Goal: Transaction & Acquisition: Register for event/course

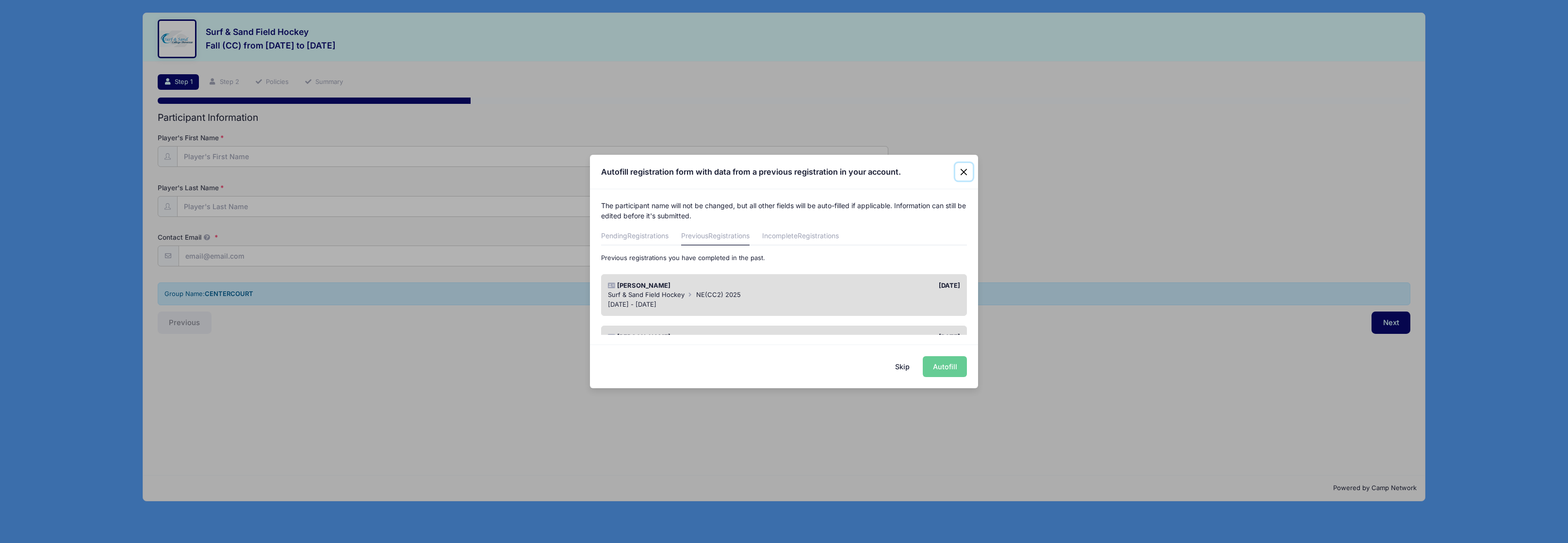
click at [961, 171] on button "Close" at bounding box center [964, 172] width 18 height 18
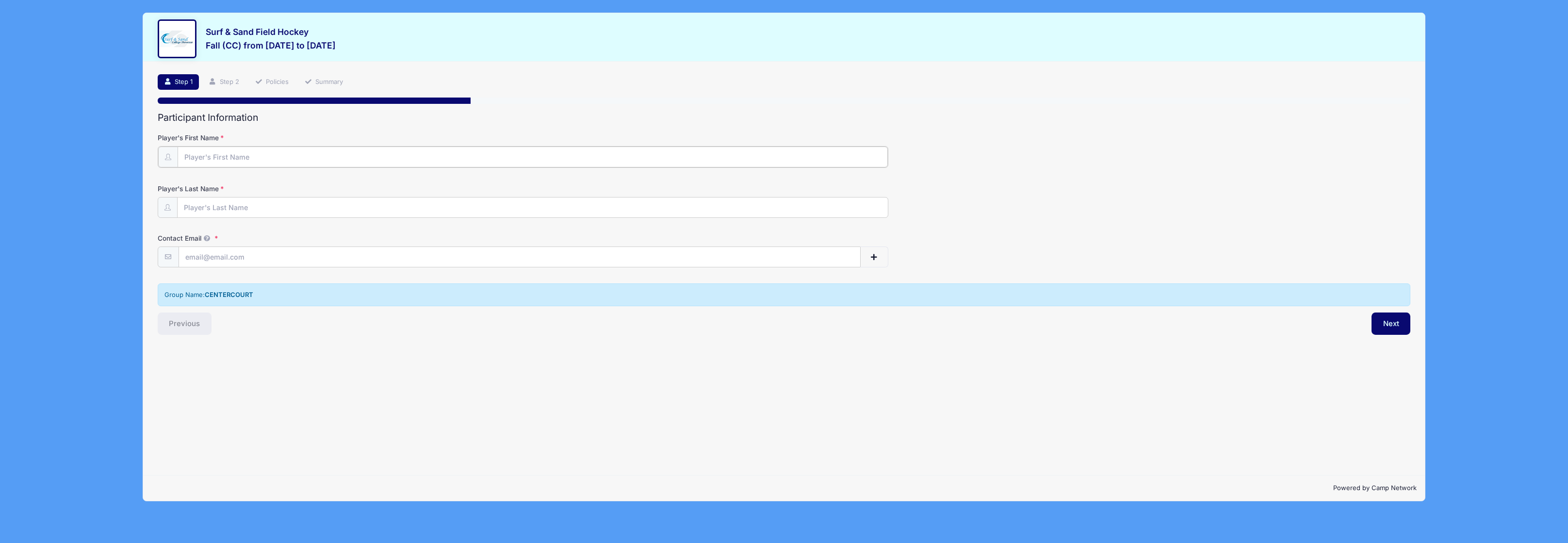
click at [371, 158] on input "Player's First Name" at bounding box center [533, 157] width 711 height 21
click at [288, 159] on input "Player's First Name" at bounding box center [533, 157] width 711 height 21
type input "Paige"
click at [264, 221] on form "Player's First Name Paige Player's Last Name Contact Email Contact Email # NN" at bounding box center [784, 199] width 1253 height 133
click at [261, 212] on input "Player's Last Name" at bounding box center [533, 207] width 711 height 21
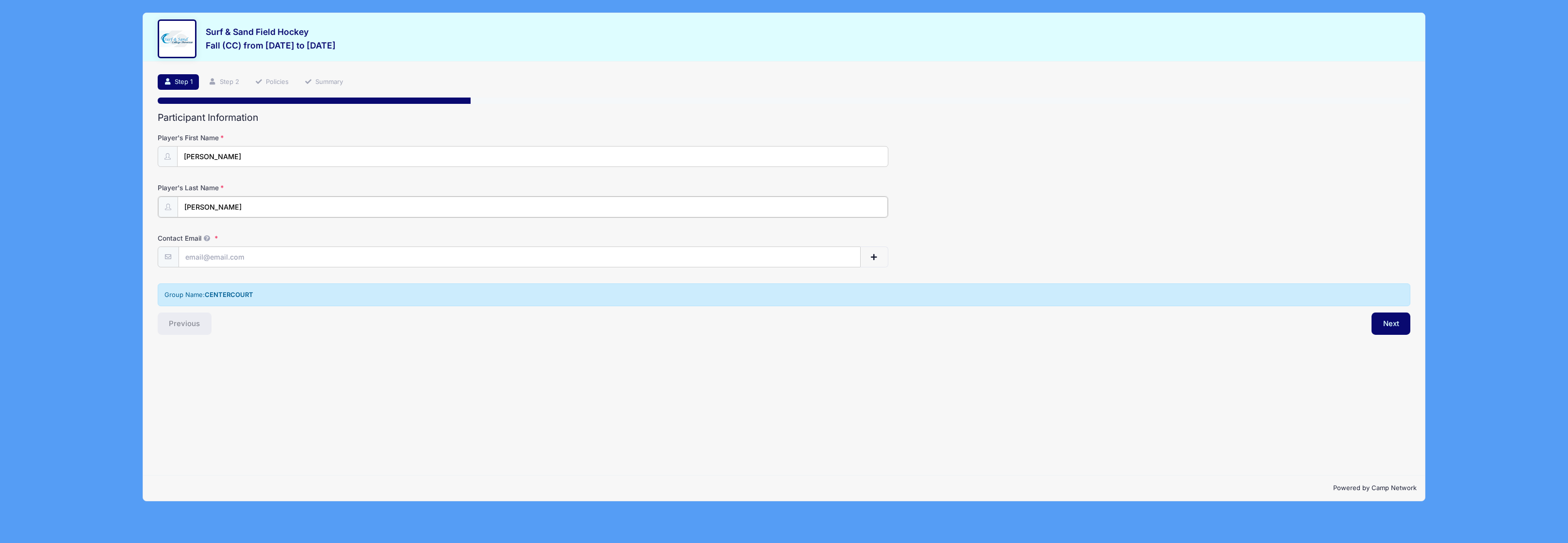
type input "Travis"
click at [210, 256] on input "Contact Email" at bounding box center [520, 256] width 682 height 21
click at [209, 256] on input "Contact Email" at bounding box center [520, 256] width 682 height 21
type input "amy.travis22@gmail.com"
click at [316, 364] on div "Step 1 /7 Step 1 Step 2 Policies Summary Participant Information Player's First…" at bounding box center [783, 268] width 1281 height 414
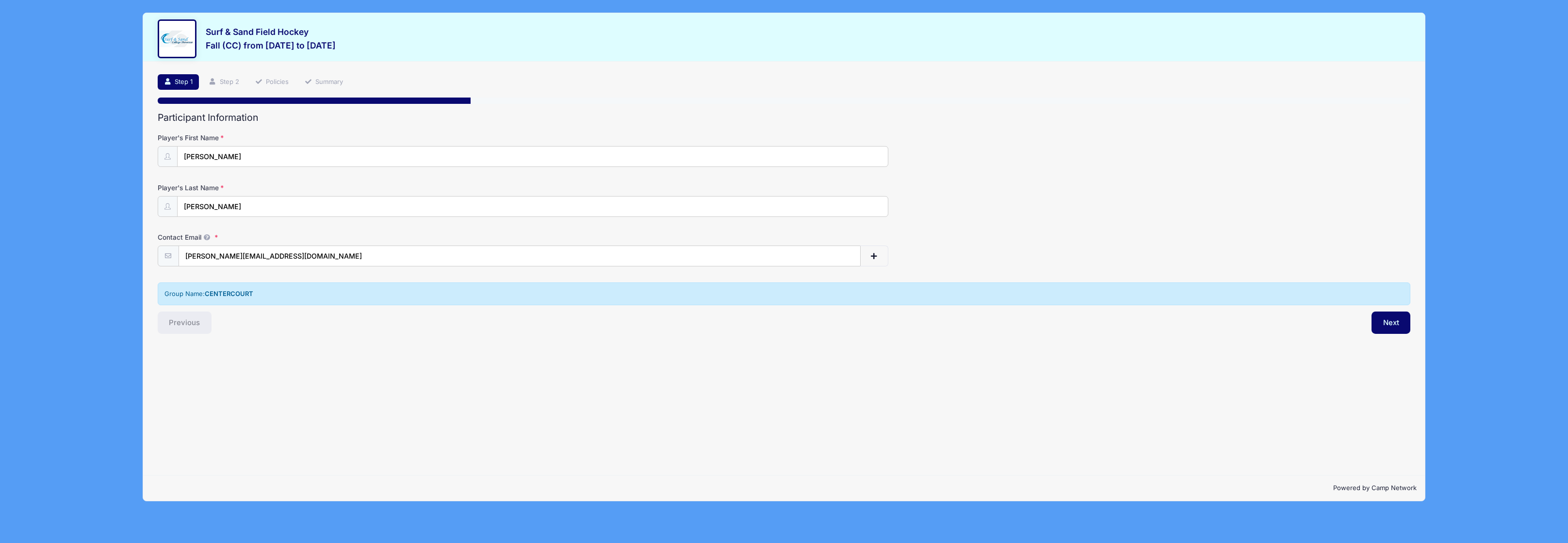
drag, startPoint x: 226, startPoint y: 292, endPoint x: 215, endPoint y: 293, distance: 11.0
click at [225, 292] on strong "CENTERCOURT" at bounding box center [229, 293] width 49 height 8
click at [200, 293] on div "Group Name: CENTERCOURT" at bounding box center [784, 294] width 1253 height 23
click at [289, 303] on div "Group Name: CENTERCOURT" at bounding box center [784, 294] width 1253 height 23
click at [1389, 319] on button "Next" at bounding box center [1391, 323] width 40 height 23
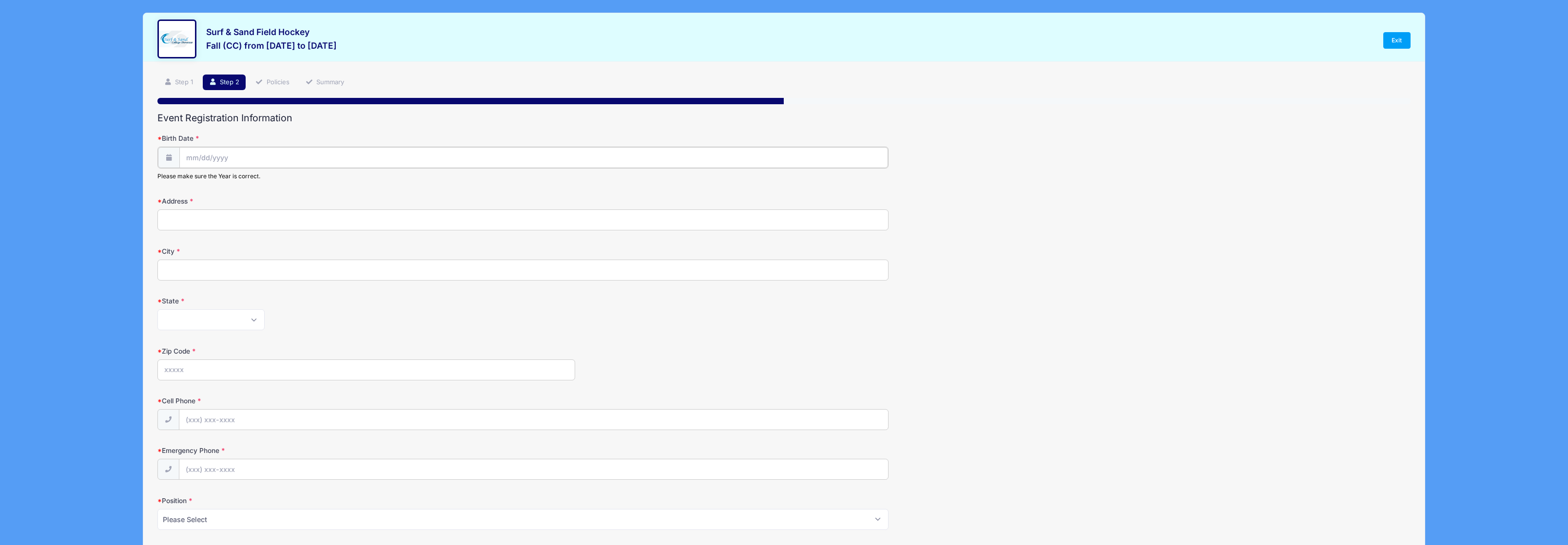
click at [224, 158] on input "Birth Date" at bounding box center [533, 158] width 709 height 21
click at [284, 186] on span at bounding box center [283, 187] width 7 height 7
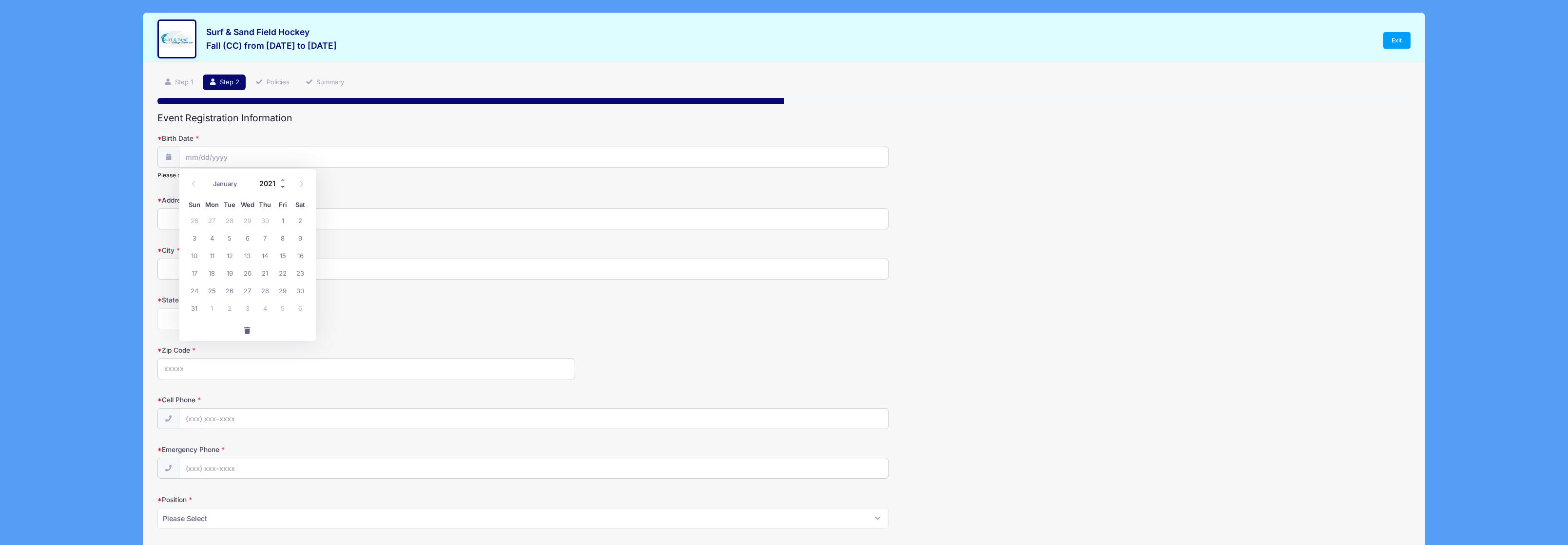
click at [284, 186] on span at bounding box center [283, 187] width 7 height 7
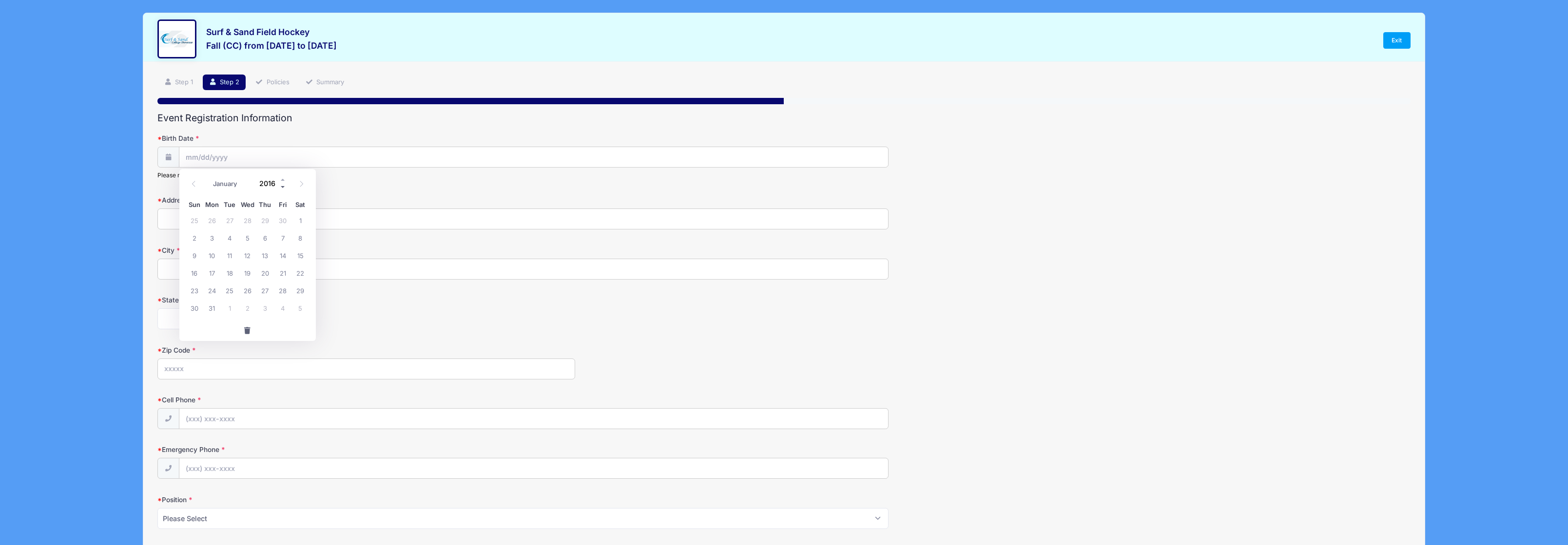
click at [284, 186] on span at bounding box center [283, 187] width 7 height 7
click at [281, 185] on span at bounding box center [283, 187] width 7 height 7
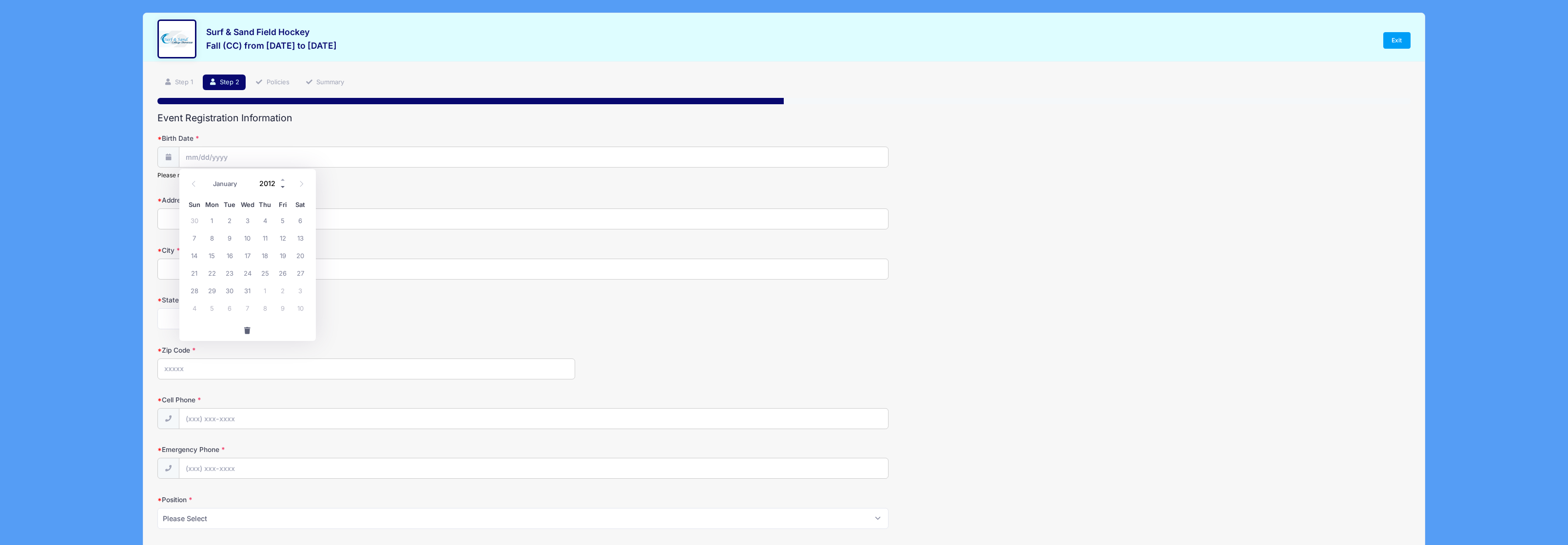
type input "2011"
click at [213, 186] on select "January February March April May June July August September October November De…" at bounding box center [230, 183] width 43 height 13
select select "10"
click at [209, 177] on select "January February March April May June July August September October November De…" at bounding box center [230, 183] width 43 height 13
click at [299, 240] on span "12" at bounding box center [300, 238] width 18 height 18
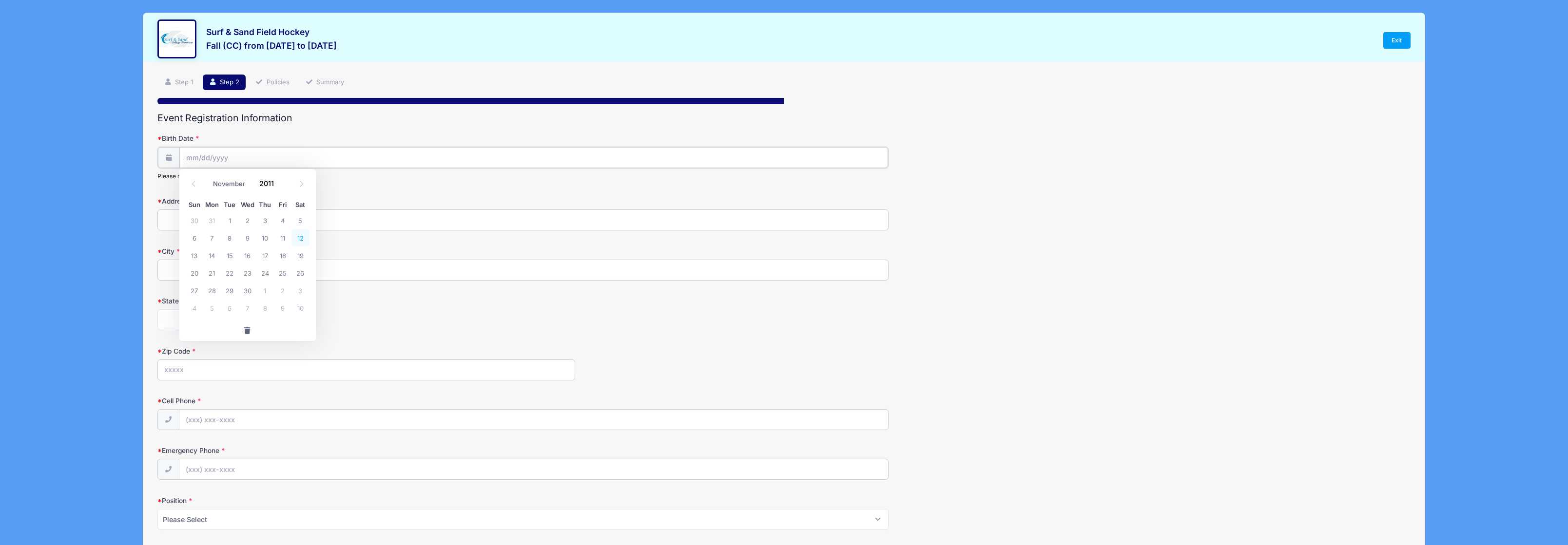
type input "11/12/2011"
click at [205, 218] on input "Address" at bounding box center [522, 219] width 731 height 21
type input "41 Barnsdale Rd"
type input "Madison"
select select "NJ"
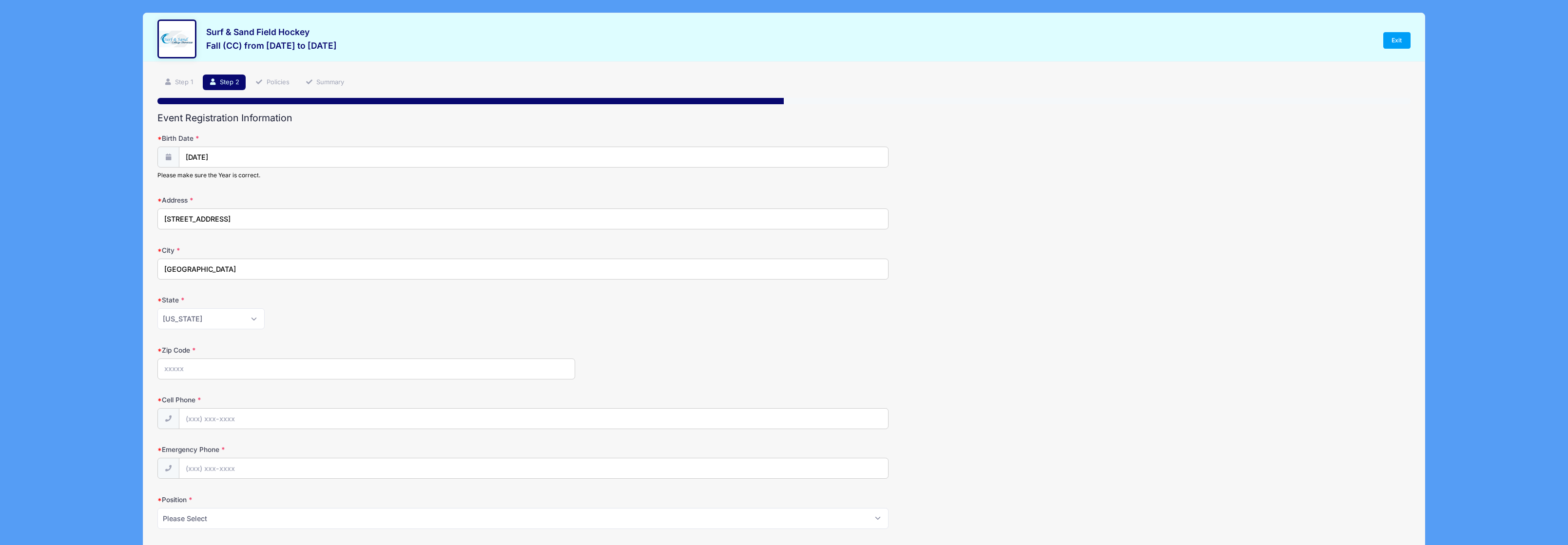
type input "07940"
click at [350, 320] on div "Alabama Alaska American Samoa Arizona Arkansas Armed Forces Africa Armed Forces…" at bounding box center [522, 319] width 731 height 21
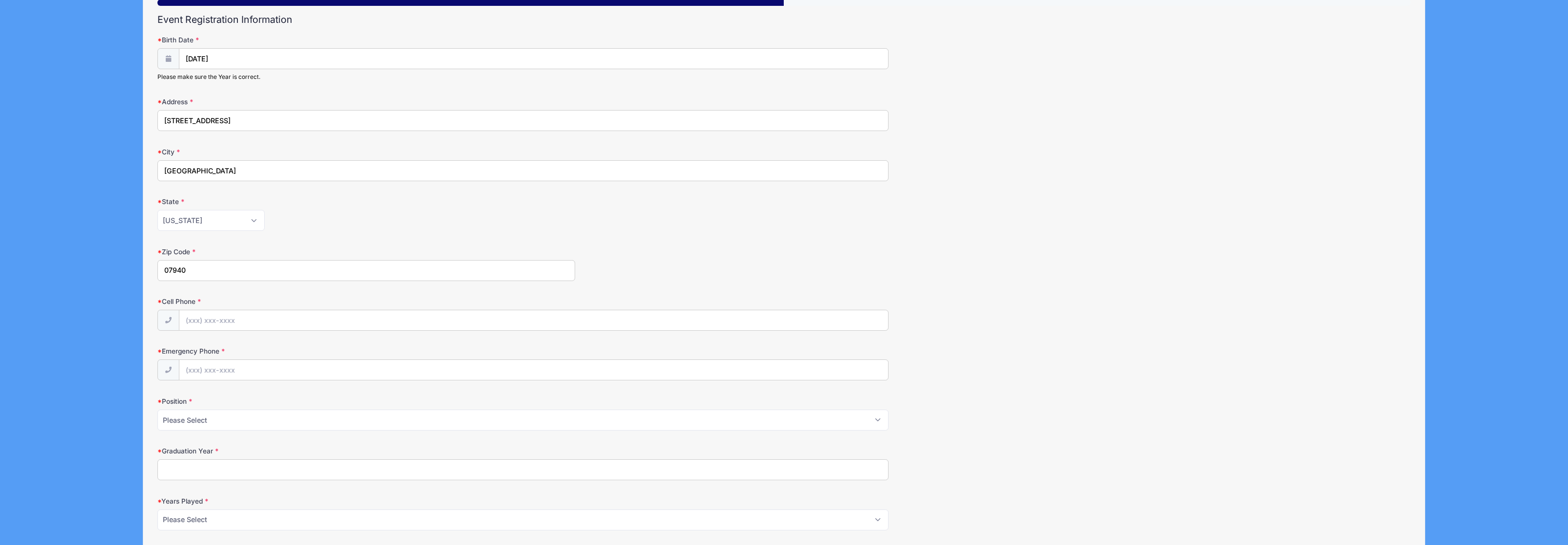
scroll to position [140, 0]
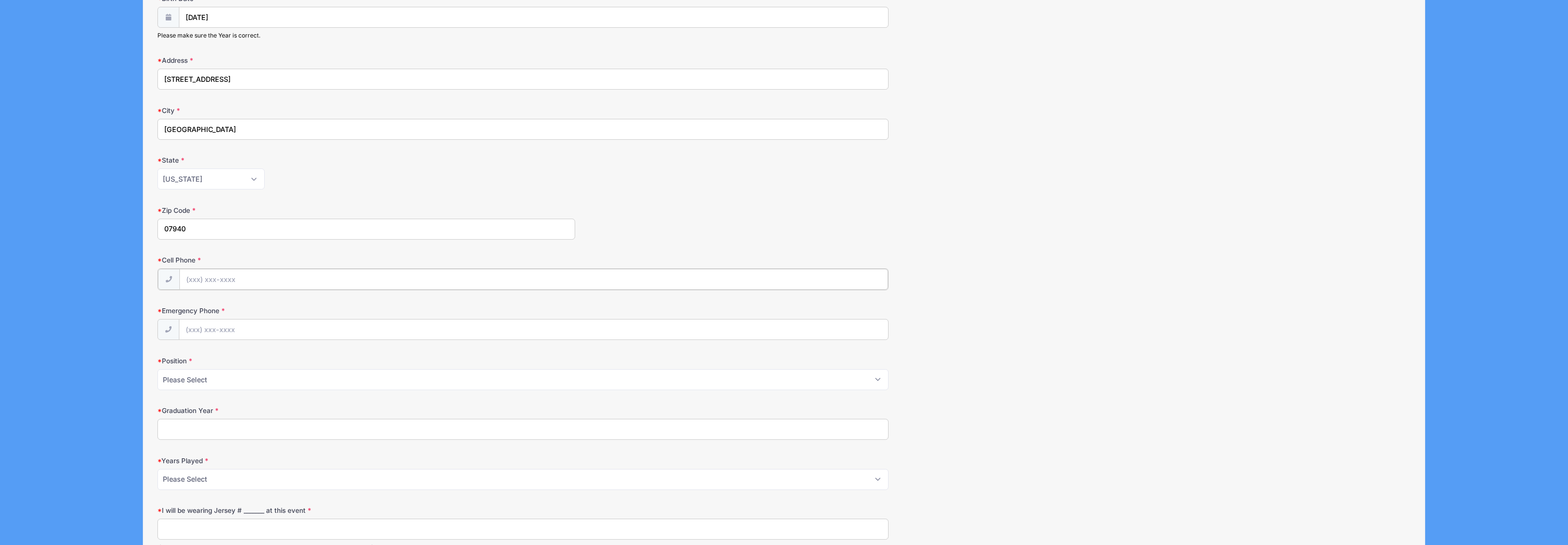
click at [209, 282] on input "Cell Phone" at bounding box center [533, 279] width 709 height 21
type input "(917) 301-6750"
click at [245, 330] on input "Emergency Phone" at bounding box center [533, 329] width 709 height 21
type input "(203) 948-8278"
type input "Sean.Travis@Gmail.com"
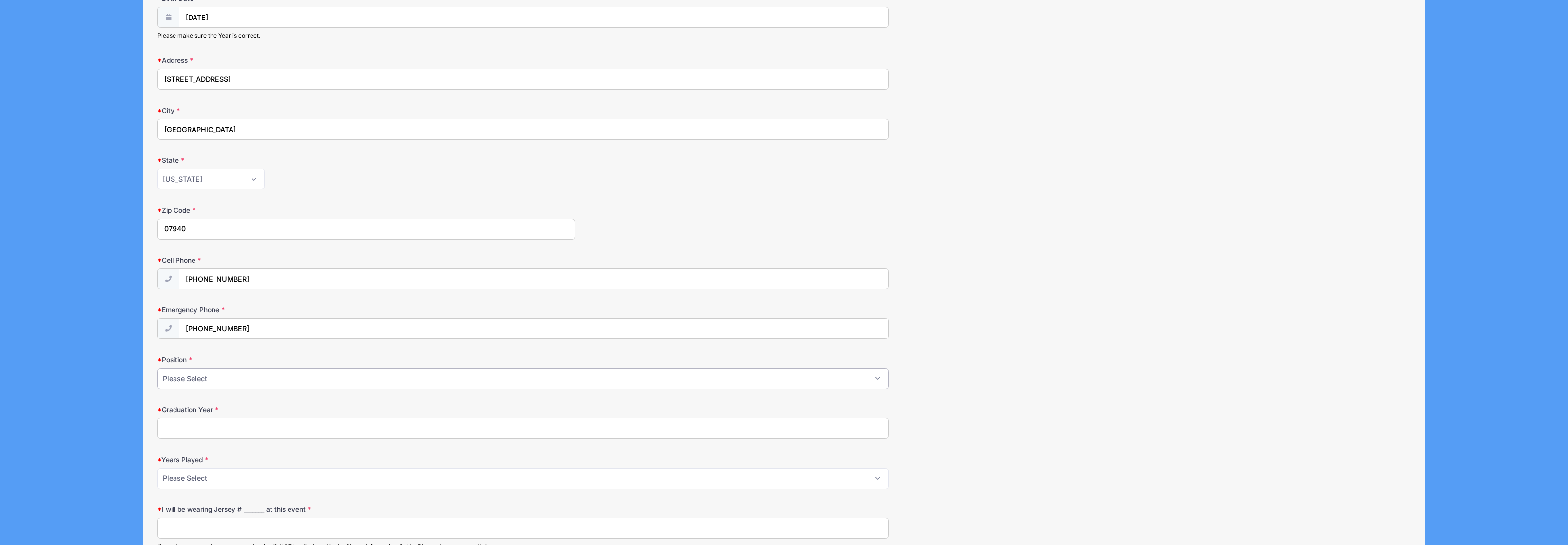
click at [210, 379] on select "Please Select Forward Midfielder Fullback Goalie" at bounding box center [522, 379] width 731 height 21
select select "Midfielder"
click at [157, 368] on select "Please Select Forward Midfielder Fullback Goalie" at bounding box center [522, 379] width 731 height 21
click at [190, 428] on input "Graduation Year" at bounding box center [522, 428] width 731 height 21
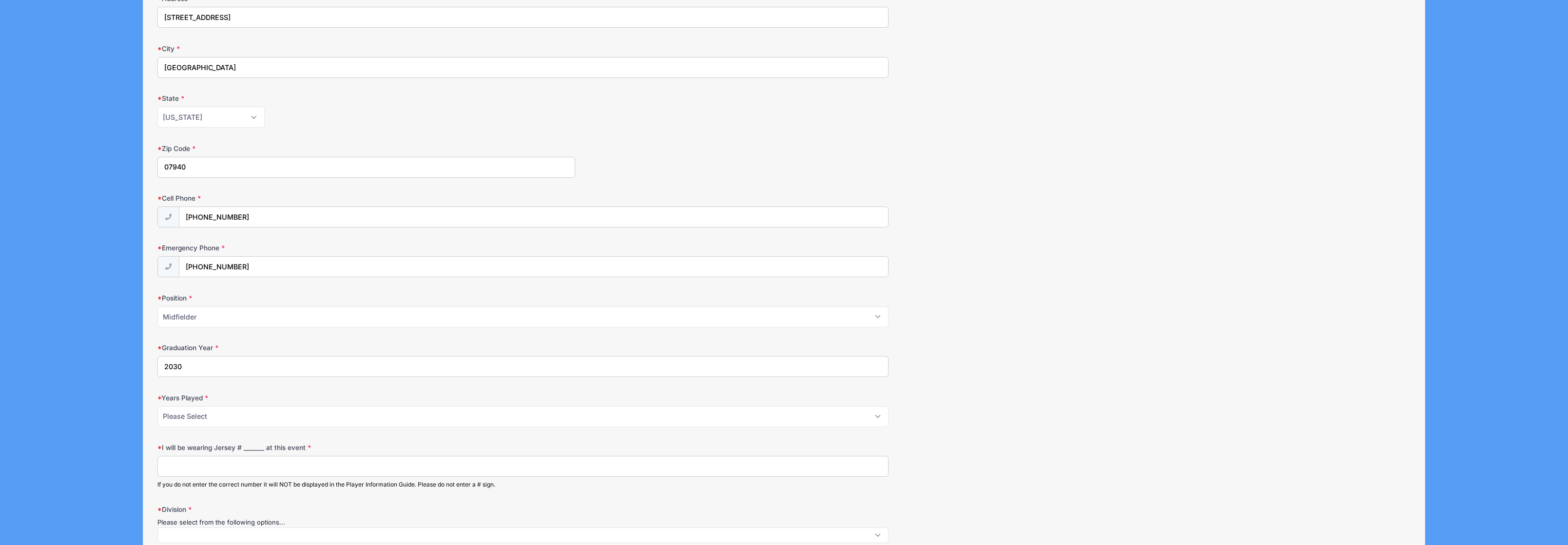
scroll to position [204, 0]
type input "2030"
click at [195, 416] on select "Please Select 1 2 3 4 5 6 7 8 9 10+" at bounding box center [522, 414] width 731 height 21
select select "6"
click at [157, 404] on select "Please Select 1 2 3 4 5 6 7 8 9 10+" at bounding box center [522, 414] width 731 height 21
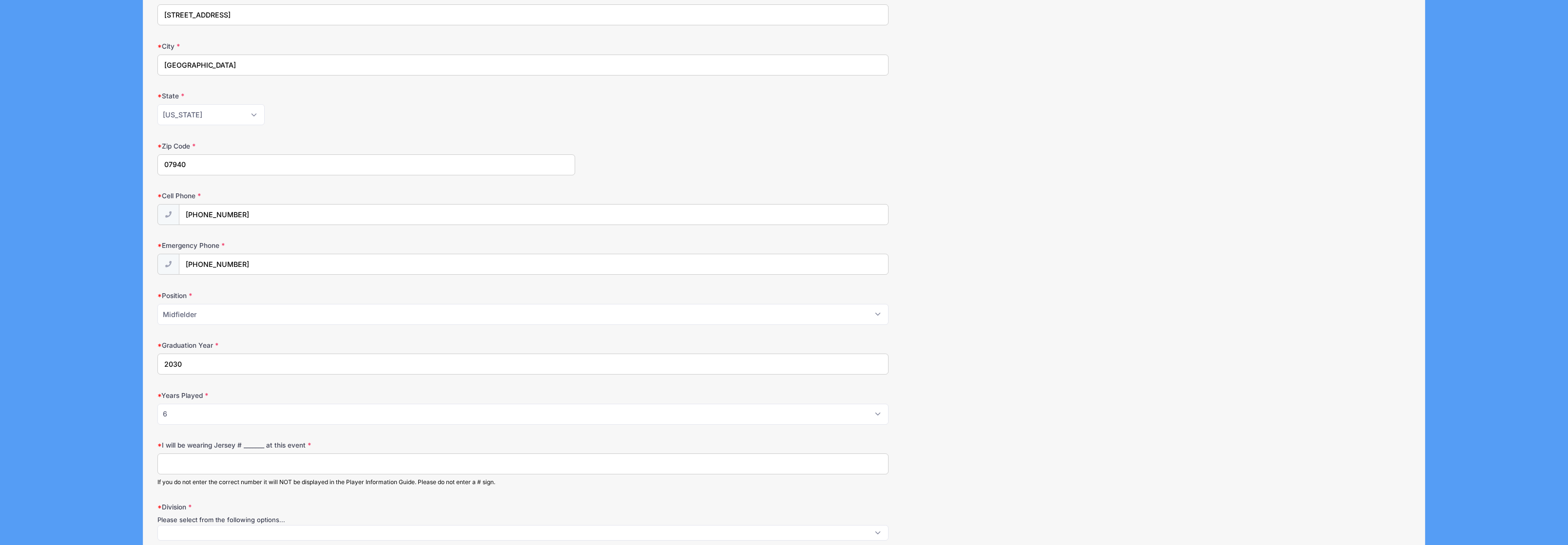
click at [212, 466] on input "I will be wearing Jersey # _______ at this event" at bounding box center [522, 464] width 731 height 21
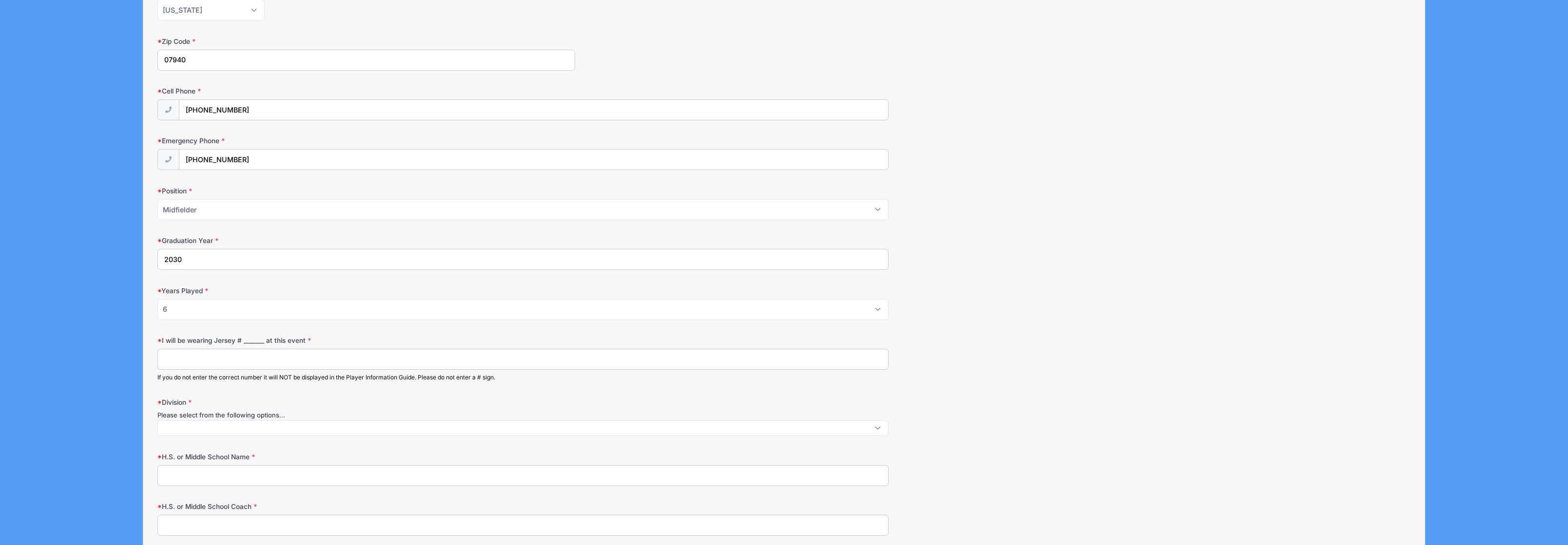
scroll to position [1, 0]
click at [204, 433] on span at bounding box center [522, 428] width 731 height 16
select select "U-14"
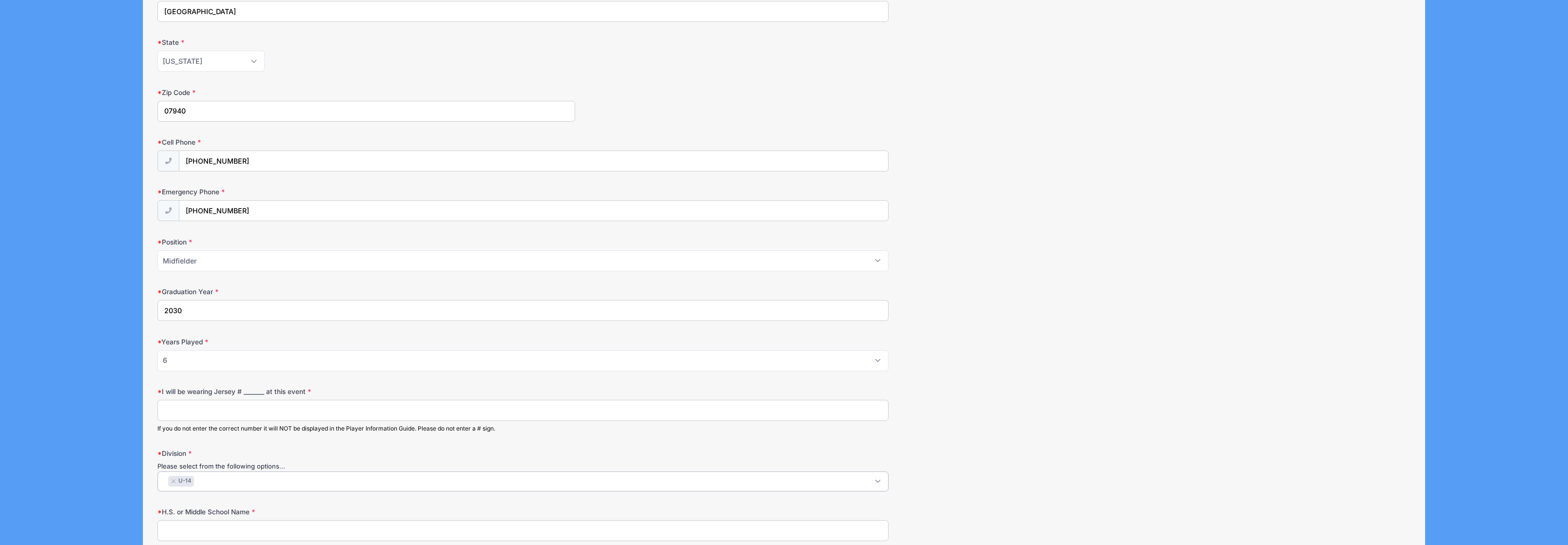
scroll to position [491, 0]
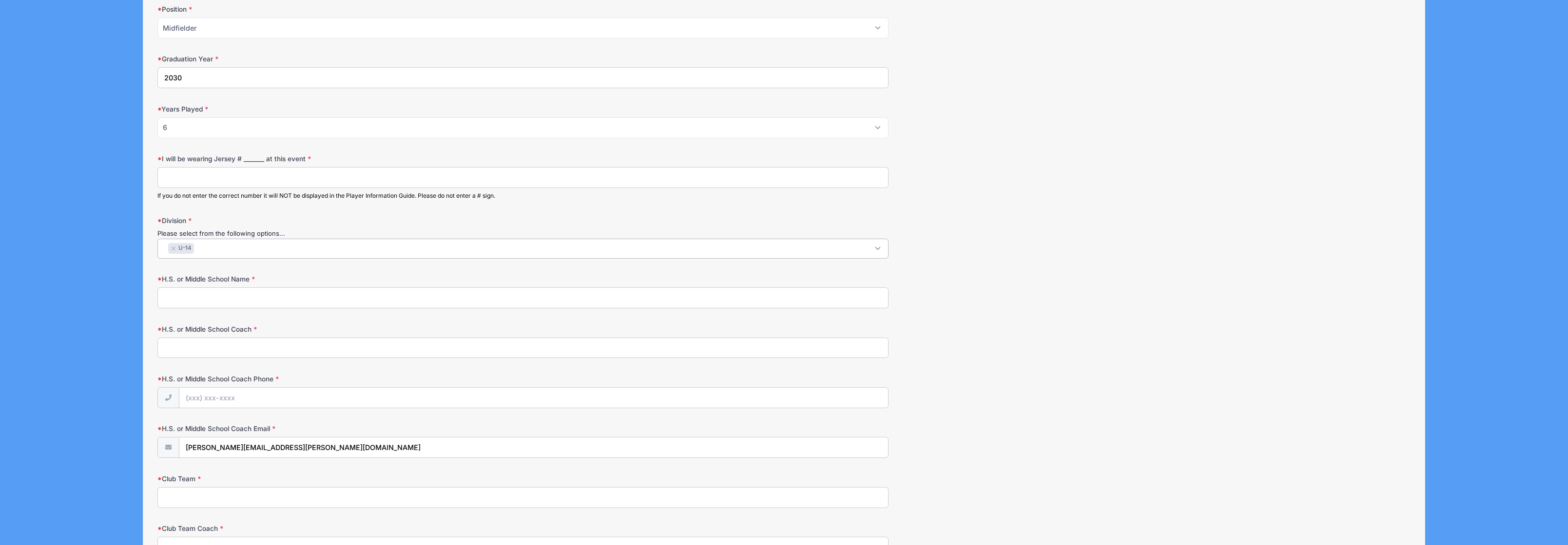
click at [236, 296] on input "H.S. or Middle School Name" at bounding box center [522, 298] width 731 height 21
type input "Madison"
click at [213, 346] on input "H.S. or Middle School Coach" at bounding box center [522, 348] width 731 height 21
type input "Ann Marie Davies"
click at [224, 402] on input "H.S. or Middle School Coach Phone" at bounding box center [533, 398] width 709 height 21
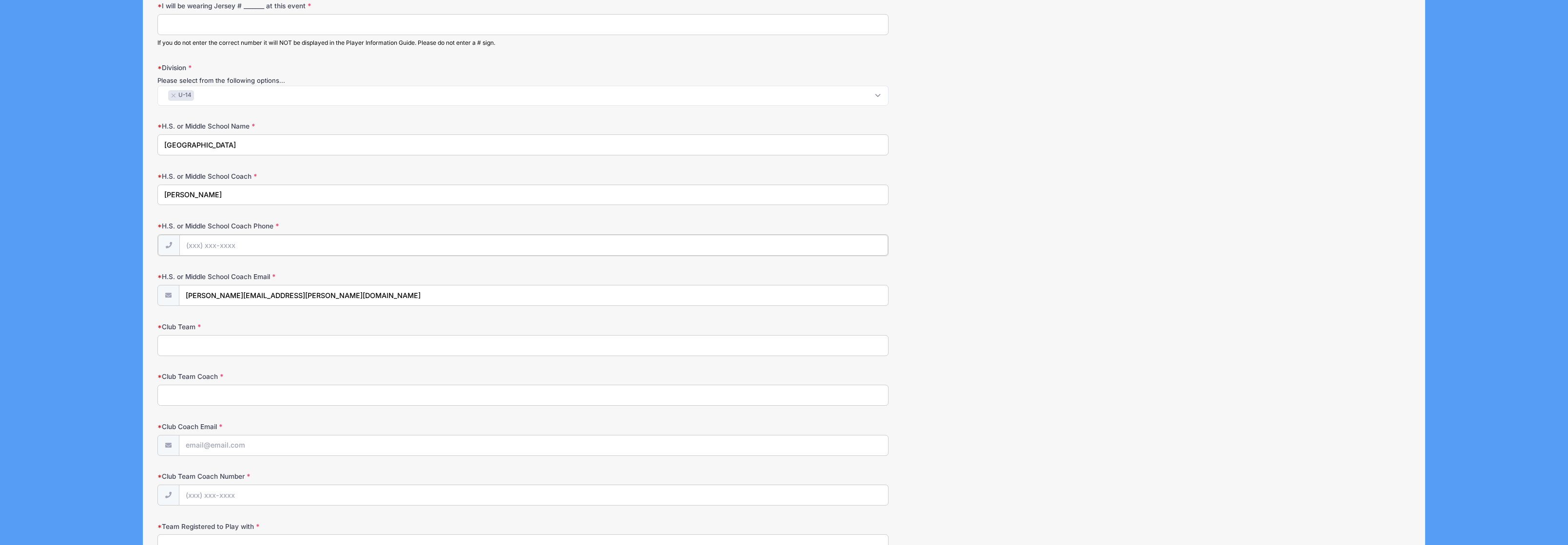
scroll to position [646, 0]
click at [250, 345] on input "Club Team" at bounding box center [522, 342] width 731 height 21
type input "Centercourt"
drag, startPoint x: 235, startPoint y: 191, endPoint x: 142, endPoint y: 188, distance: 93.0
click at [142, 188] on div "Surf & Sand Field Hockey Fall (CC) from 11/16 to 11/16/2025 Exit Step 2 /7 Step…" at bounding box center [784, 75] width 1539 height 1442
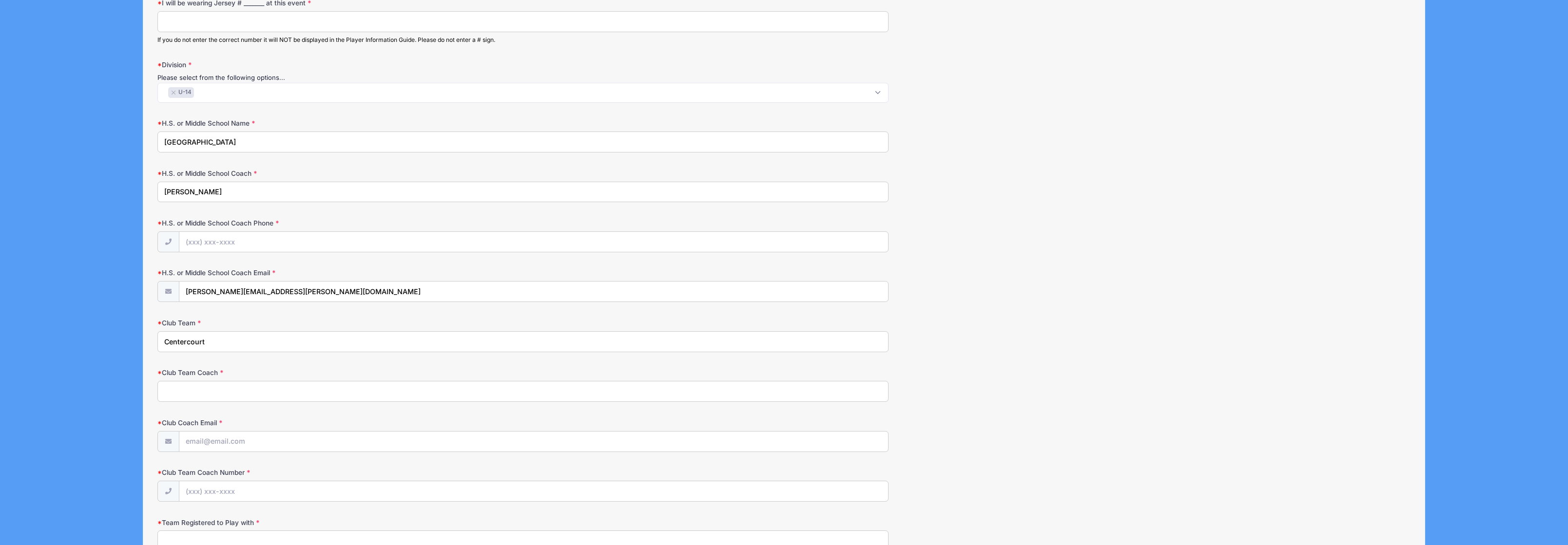
type input "Madeline Greene"
click at [210, 246] on input "H.S. or Middle School Coach Phone" at bounding box center [533, 242] width 709 height 21
click at [217, 318] on form "Birth Date 11/12/2011 Please make sure the Year is correct. Address 41 Barnsdal…" at bounding box center [783, 97] width 1252 height 1218
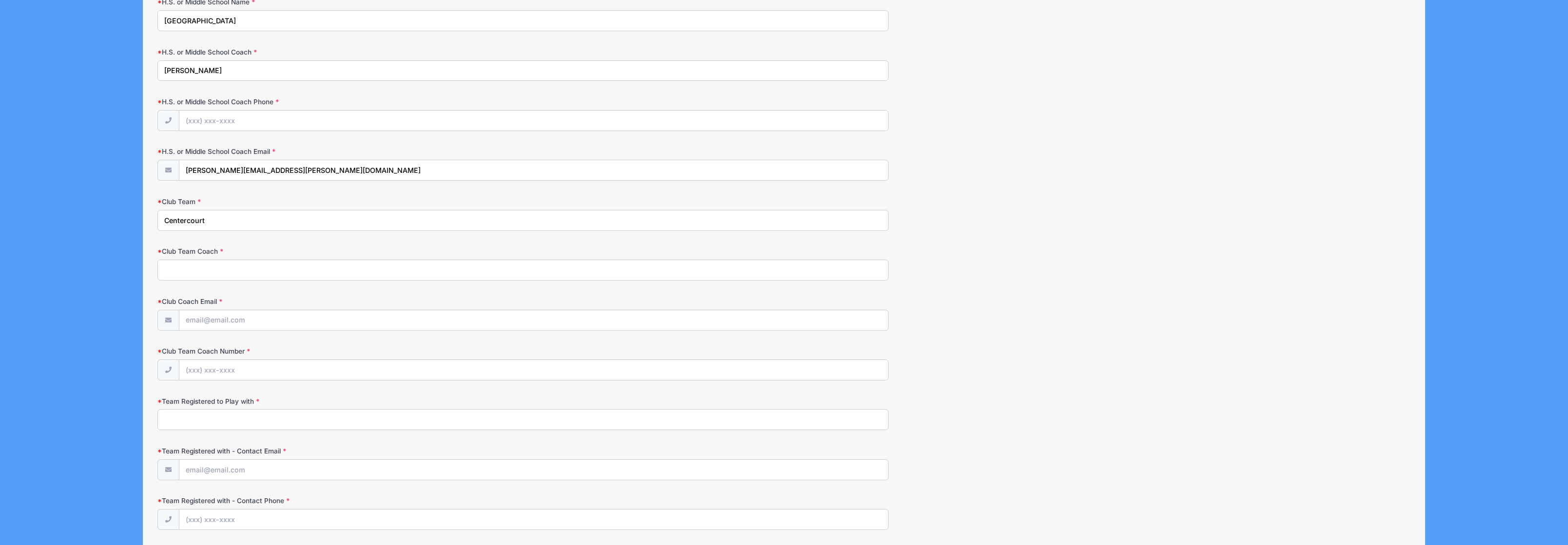
scroll to position [770, 0]
click at [186, 266] on input "Club Team Coach" at bounding box center [522, 268] width 731 height 21
type input "Jess Gatti"
click at [201, 320] on input "Club Coach Email" at bounding box center [533, 318] width 709 height 21
click at [229, 368] on input "Club Team Coach Number" at bounding box center [533, 368] width 709 height 21
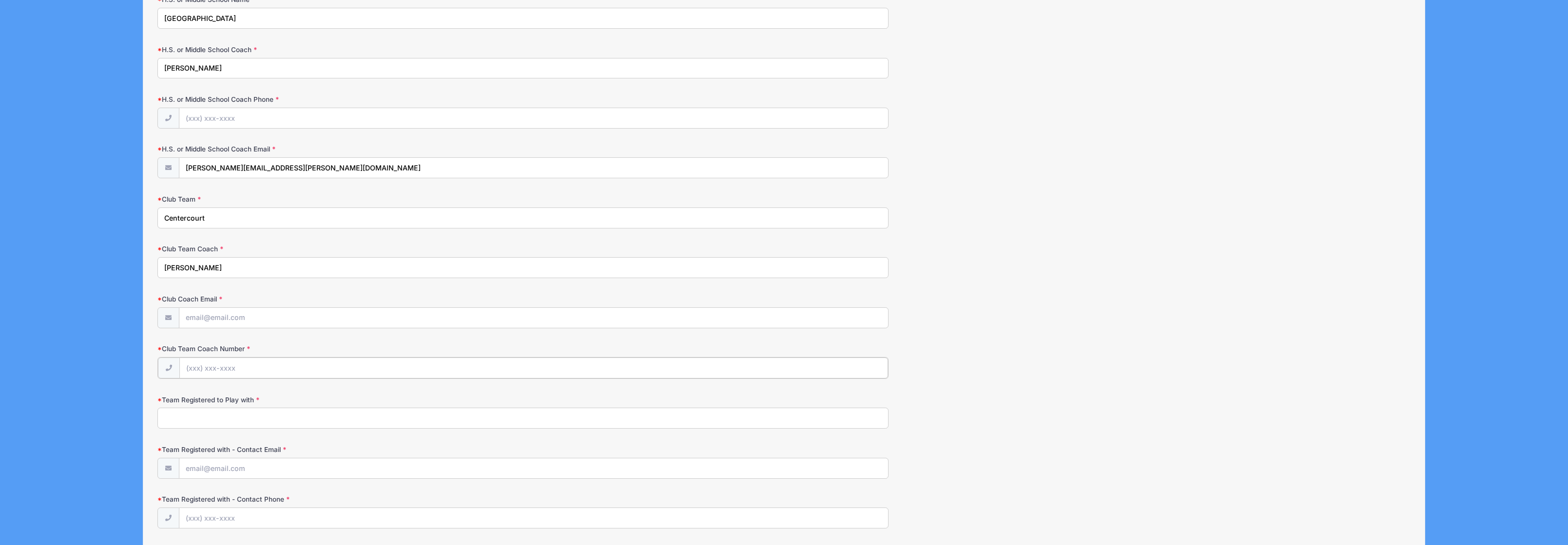
paste input "jgatti@centercourtclub.com"
type input "jgatti@centercourtclub.com"
click at [208, 414] on input "Team Registered to Play with" at bounding box center [522, 417] width 731 height 21
click at [218, 412] on input "Team Registered to Play with" at bounding box center [522, 417] width 731 height 21
paste input "CFHC GRIT"
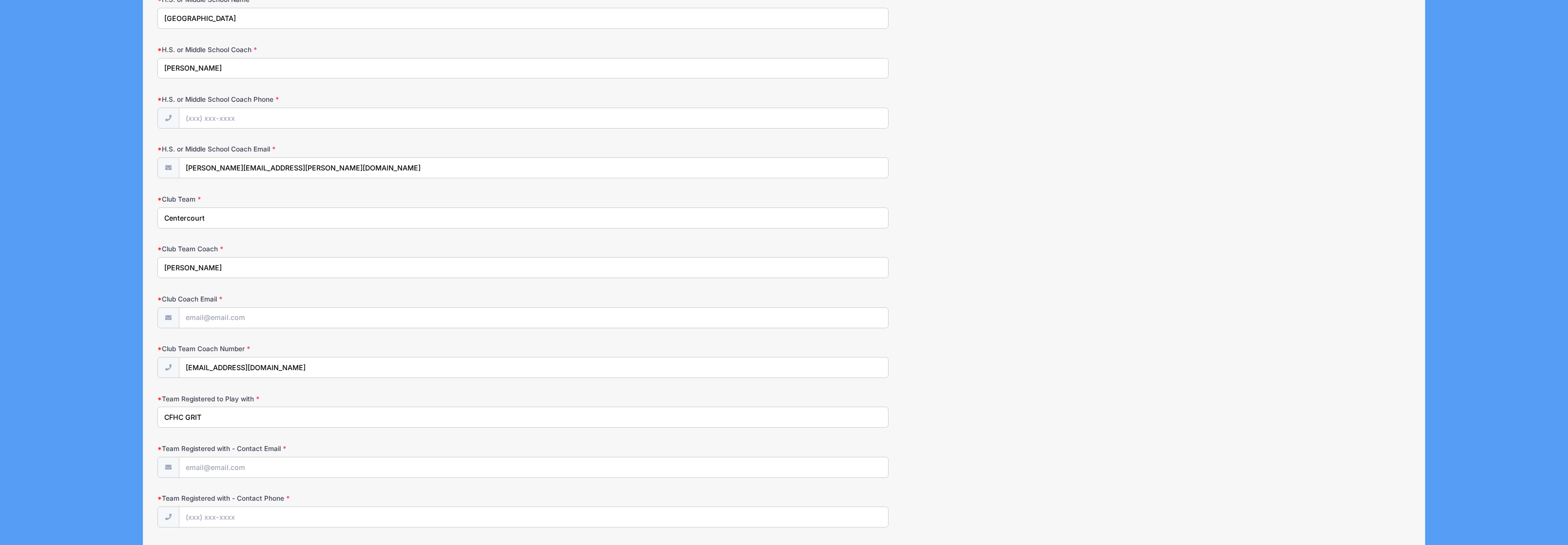
type input "CFHC GRIT"
click at [237, 469] on input "Team Registered with - Contact Email" at bounding box center [533, 467] width 709 height 21
drag, startPoint x: 294, startPoint y: 368, endPoint x: 161, endPoint y: 371, distance: 133.0
click at [161, 371] on div "jgatti@centercourtclub.com" at bounding box center [522, 368] width 731 height 22
click at [209, 463] on input "Team Registered with - Contact Email" at bounding box center [533, 467] width 709 height 21
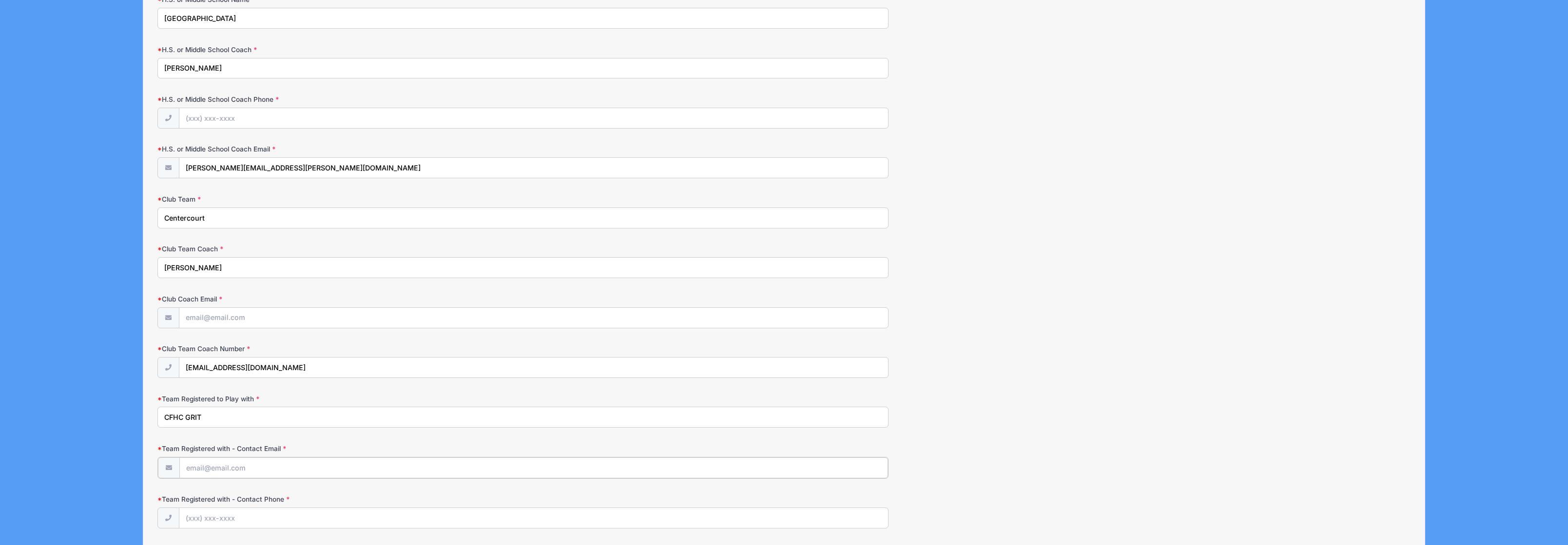
paste input "jgatti@centercourtclub.com"
type input "jgatti@centercourtclub.com"
click at [328, 498] on label "Team Registered with - Contact Phone" at bounding box center [366, 498] width 418 height 10
click at [328, 507] on input "Team Registered with - Contact Phone" at bounding box center [533, 518] width 709 height 21
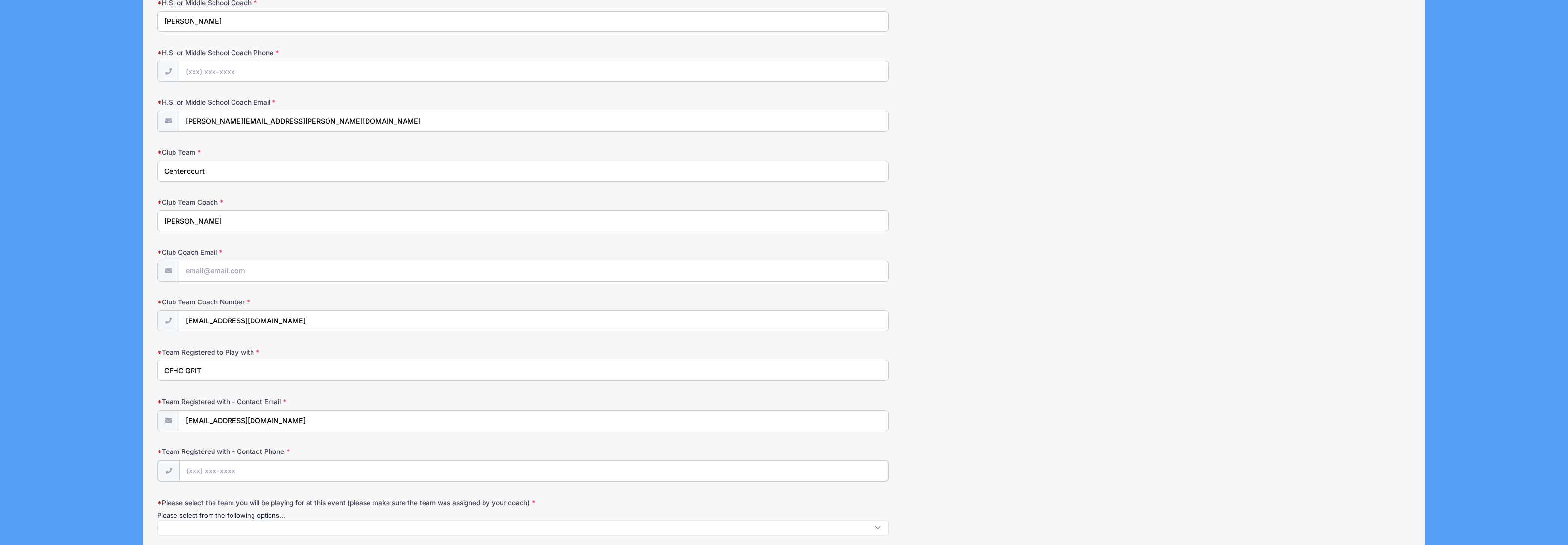
scroll to position [861, 0]
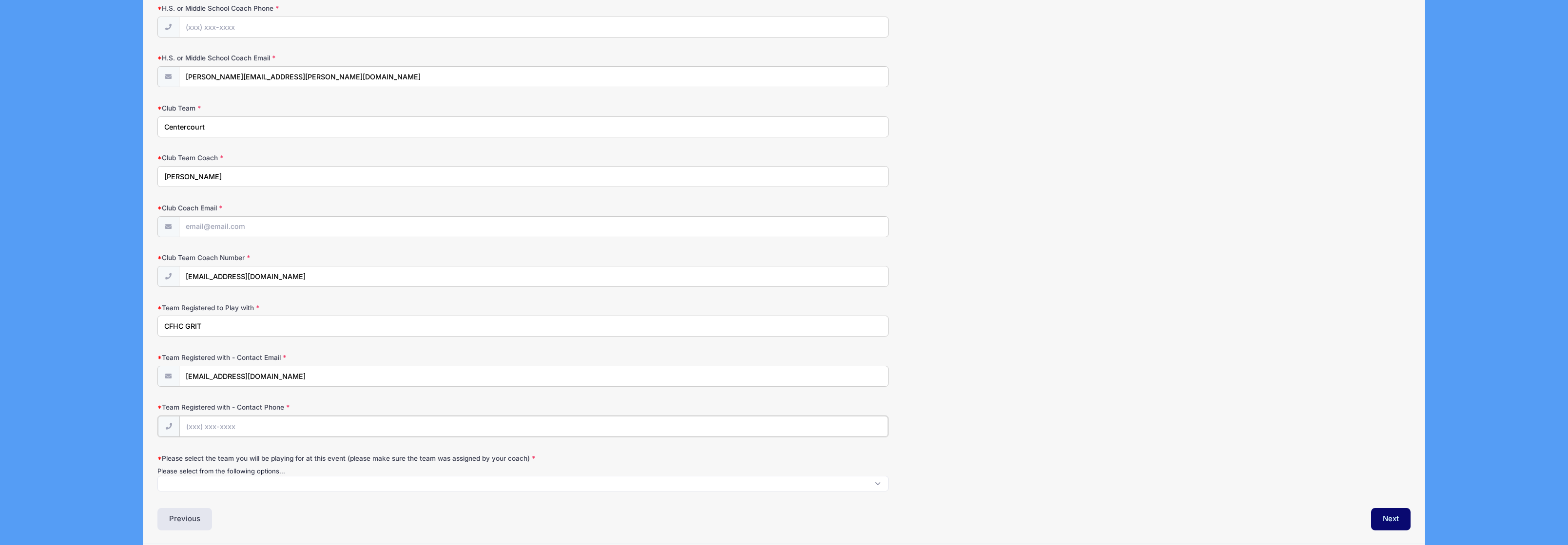
paste input "(973) 986-2608"
type input "(973) 986-2608"
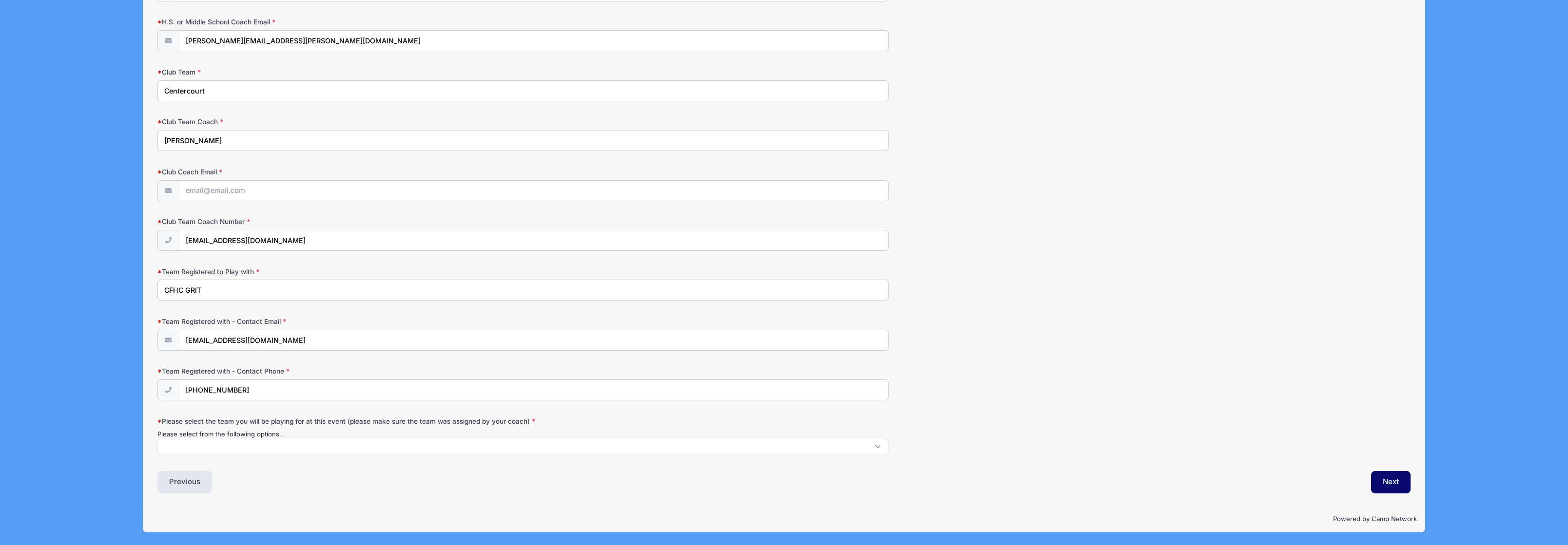
scroll to position [1, 0]
click at [204, 448] on span at bounding box center [522, 447] width 731 height 16
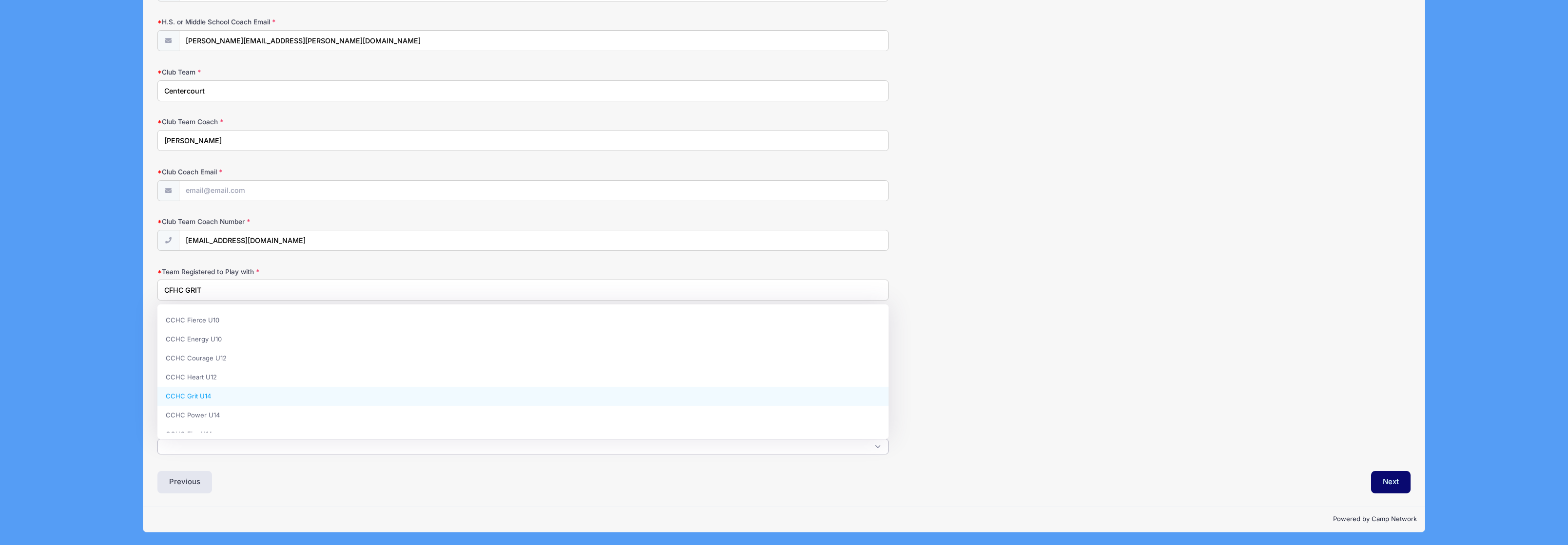
select select "CCHC Grit U14"
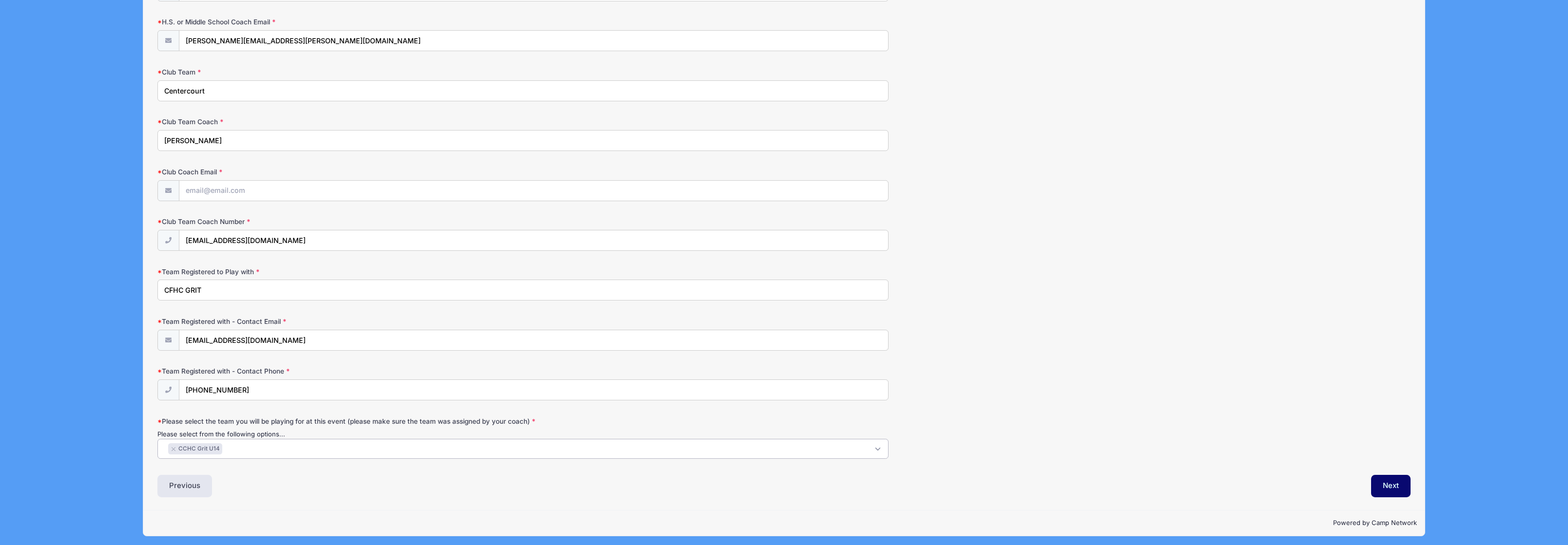
scroll to position [35, 0]
click at [244, 452] on span "× CCHC Grit U14" at bounding box center [522, 448] width 731 height 20
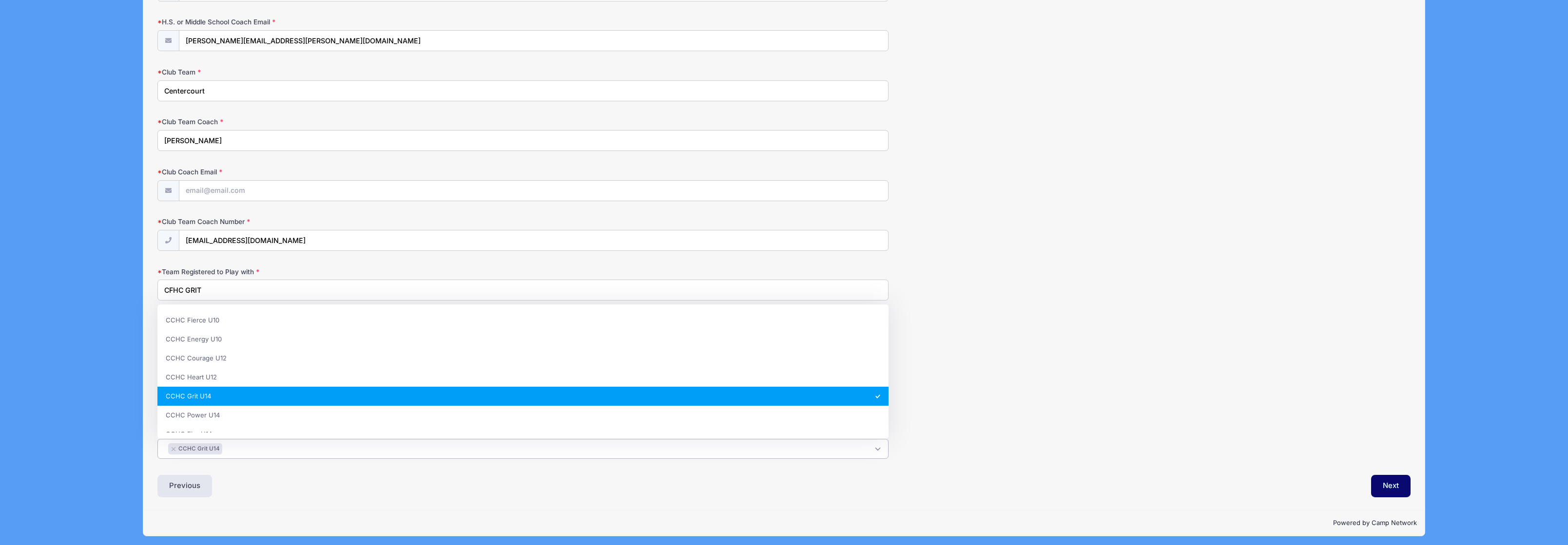
scroll to position [49, 0]
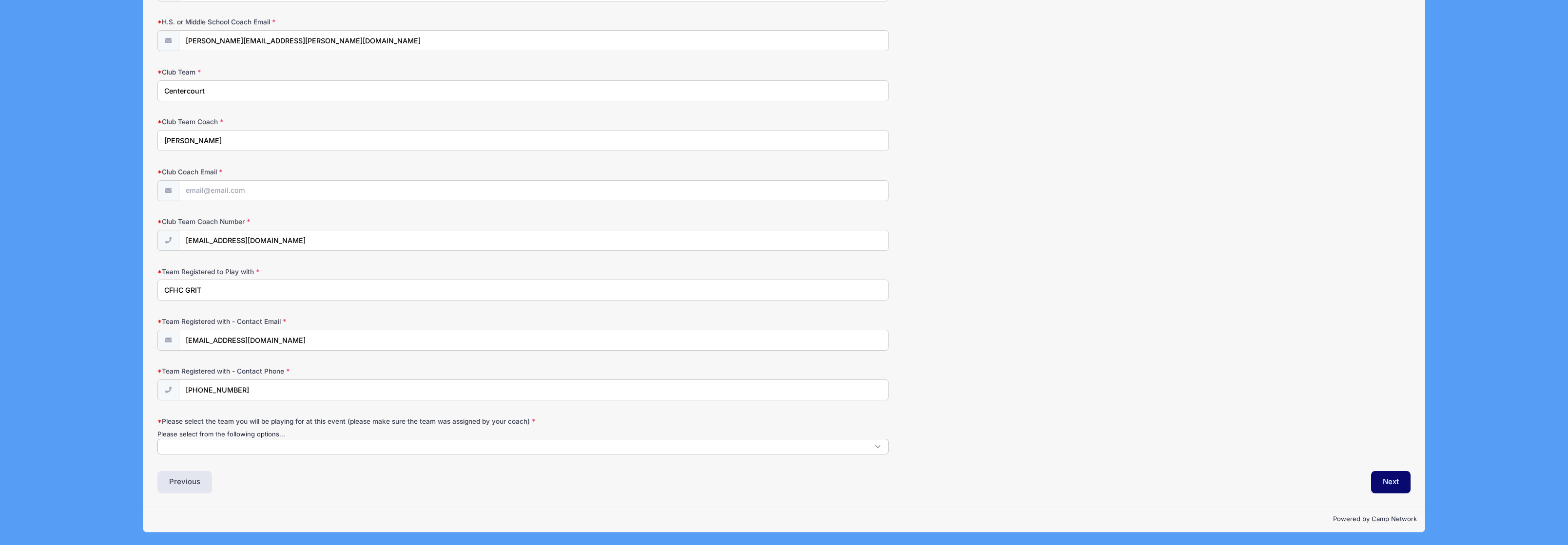
click at [232, 447] on span at bounding box center [522, 447] width 731 height 16
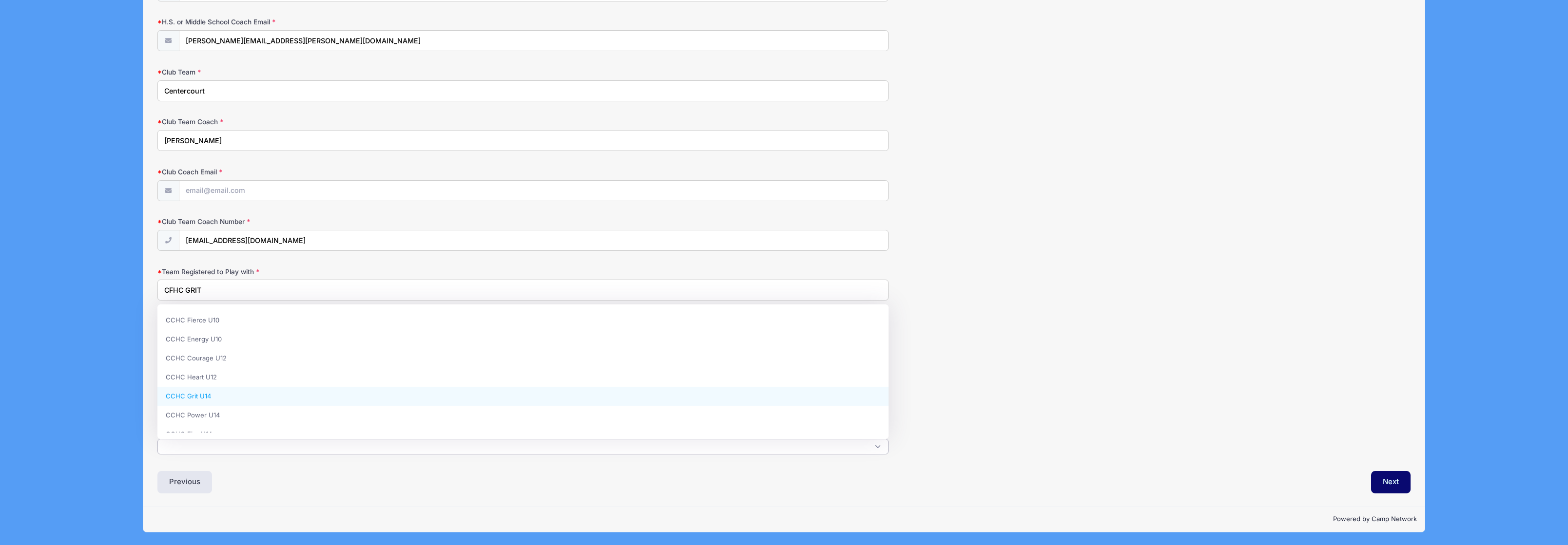
select select "CCHC Grit U14"
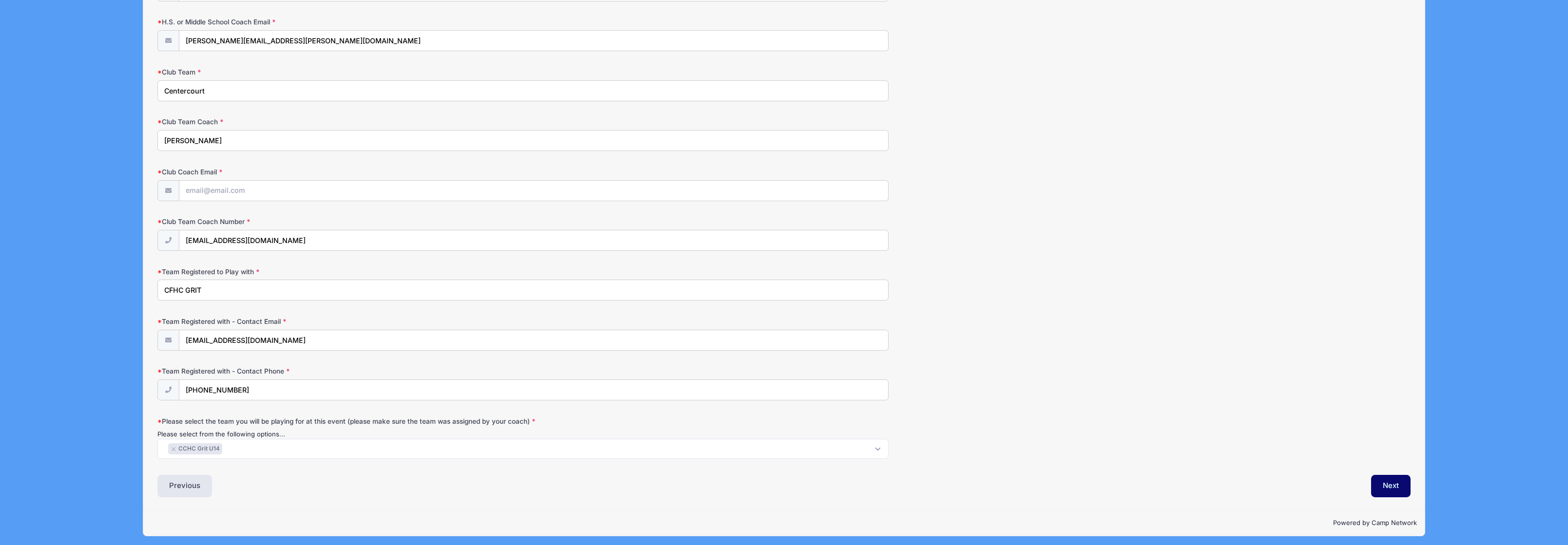
click at [360, 492] on div "Previous" at bounding box center [468, 486] width 631 height 23
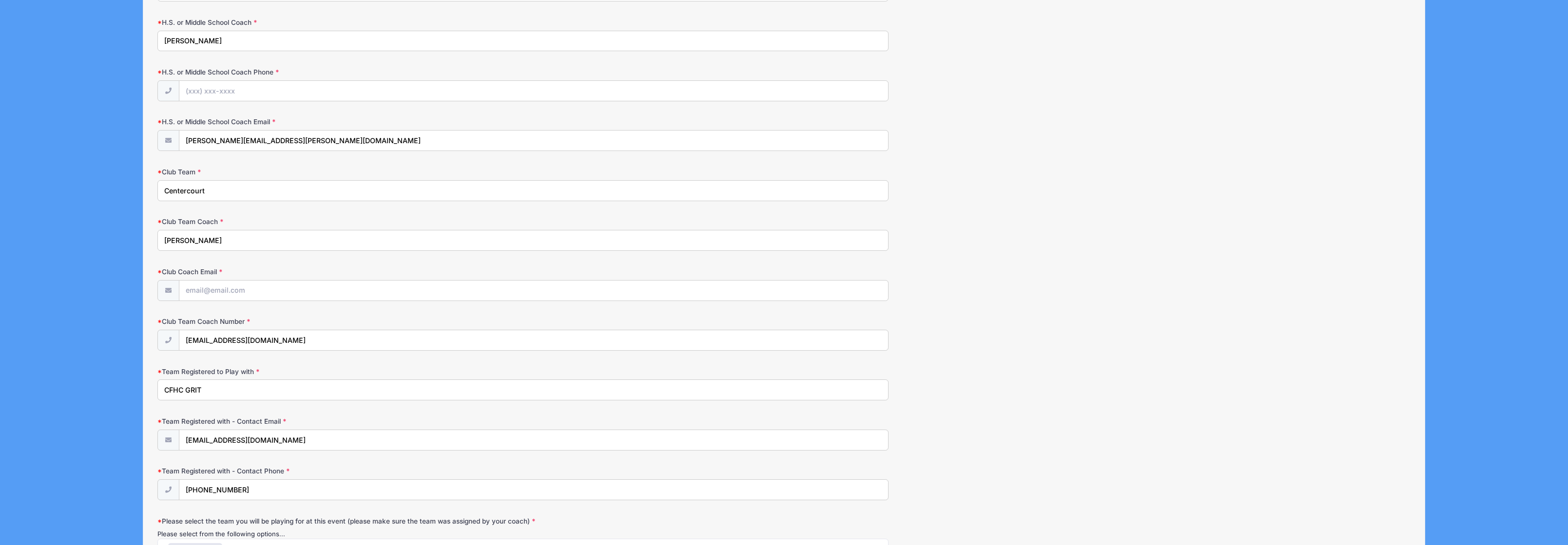
scroll to position [783, 0]
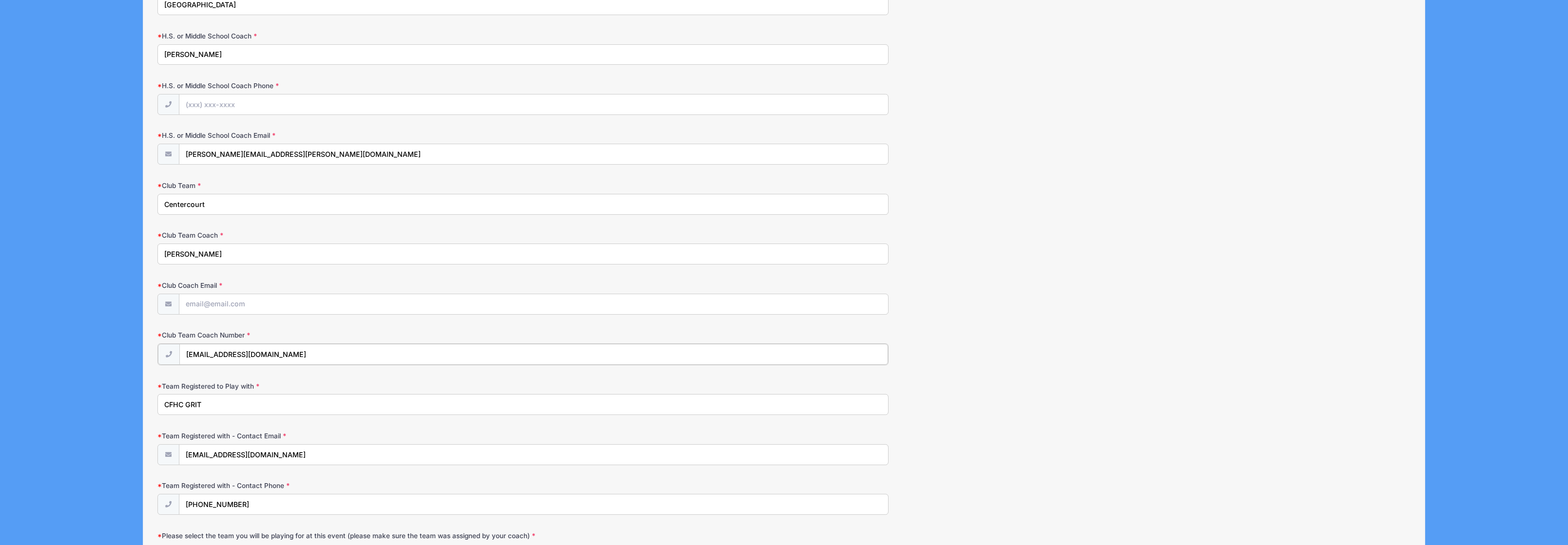
drag, startPoint x: 300, startPoint y: 357, endPoint x: 176, endPoint y: 354, distance: 124.0
click at [176, 354] on div "jgatti@centercourtclub.com" at bounding box center [522, 354] width 731 height 22
click at [201, 301] on input "Club Coach Email" at bounding box center [533, 304] width 709 height 21
paste input "jgatti@centercourtclub.com"
type input "jgatti@centercourtclub.com"
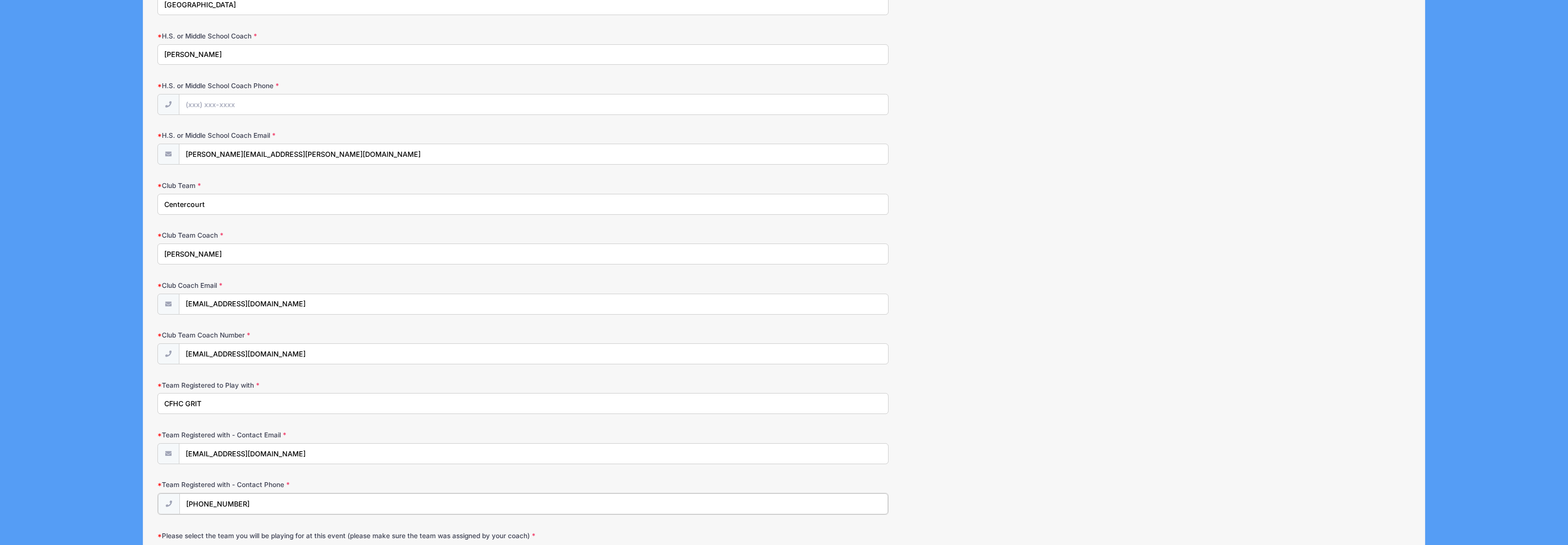
click at [256, 507] on input "(973) 986-2608" at bounding box center [533, 503] width 709 height 21
drag, startPoint x: 251, startPoint y: 503, endPoint x: 187, endPoint y: 499, distance: 64.1
click at [176, 502] on div "(973) 986-2608" at bounding box center [522, 504] width 731 height 22
drag, startPoint x: 284, startPoint y: 353, endPoint x: 171, endPoint y: 351, distance: 113.0
click at [171, 351] on div "jgatti@centercourtclub.com" at bounding box center [522, 354] width 731 height 22
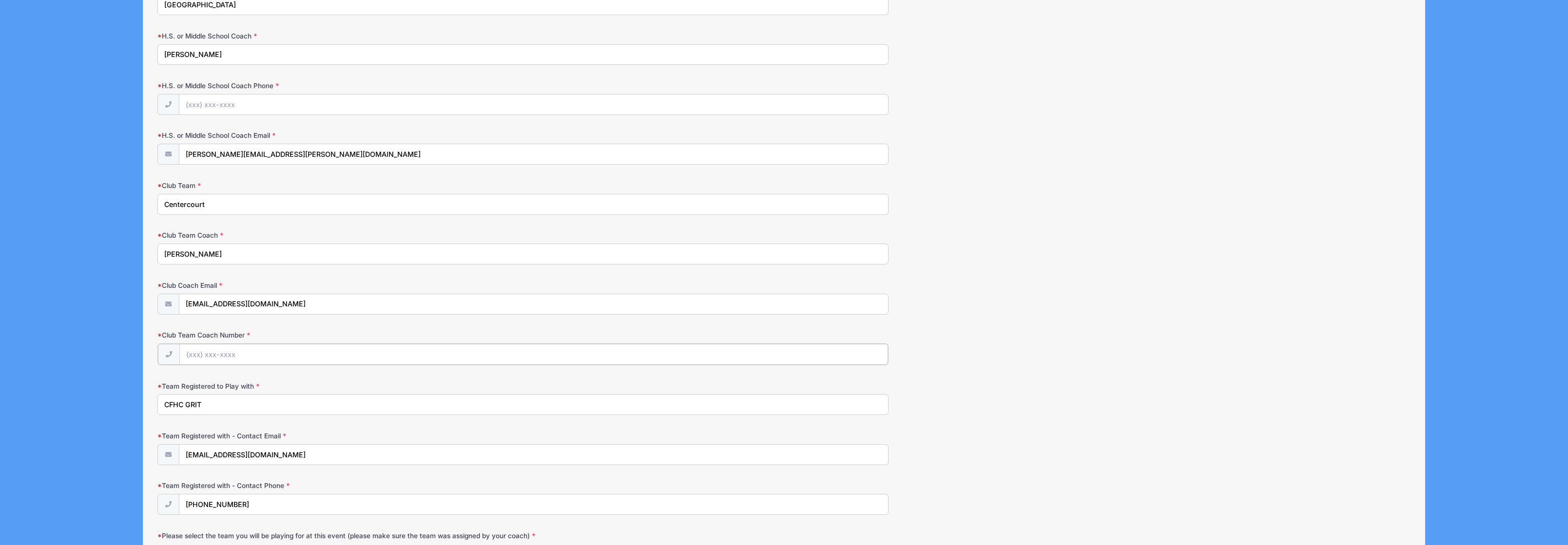
paste input "(973) 986-2608"
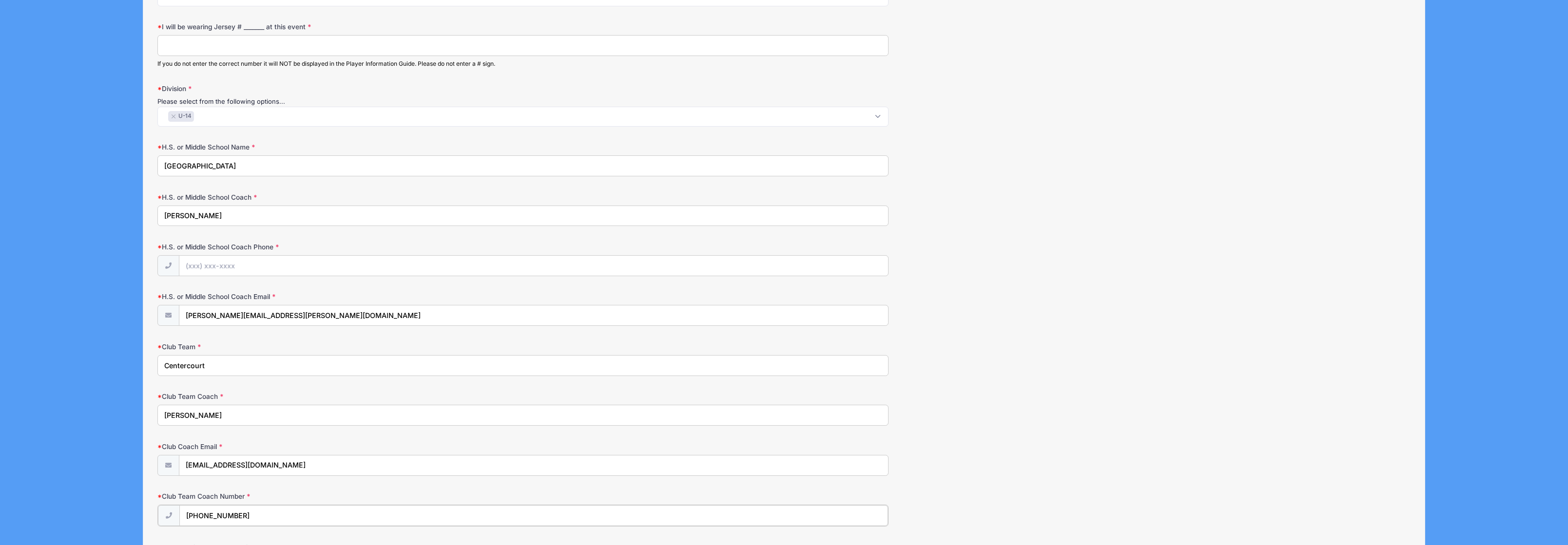
scroll to position [621, 0]
type input "(973) 986-2608"
click at [226, 267] on input "H.S. or Middle School Coach Phone" at bounding box center [533, 267] width 709 height 21
paste input "(973) 986-2608"
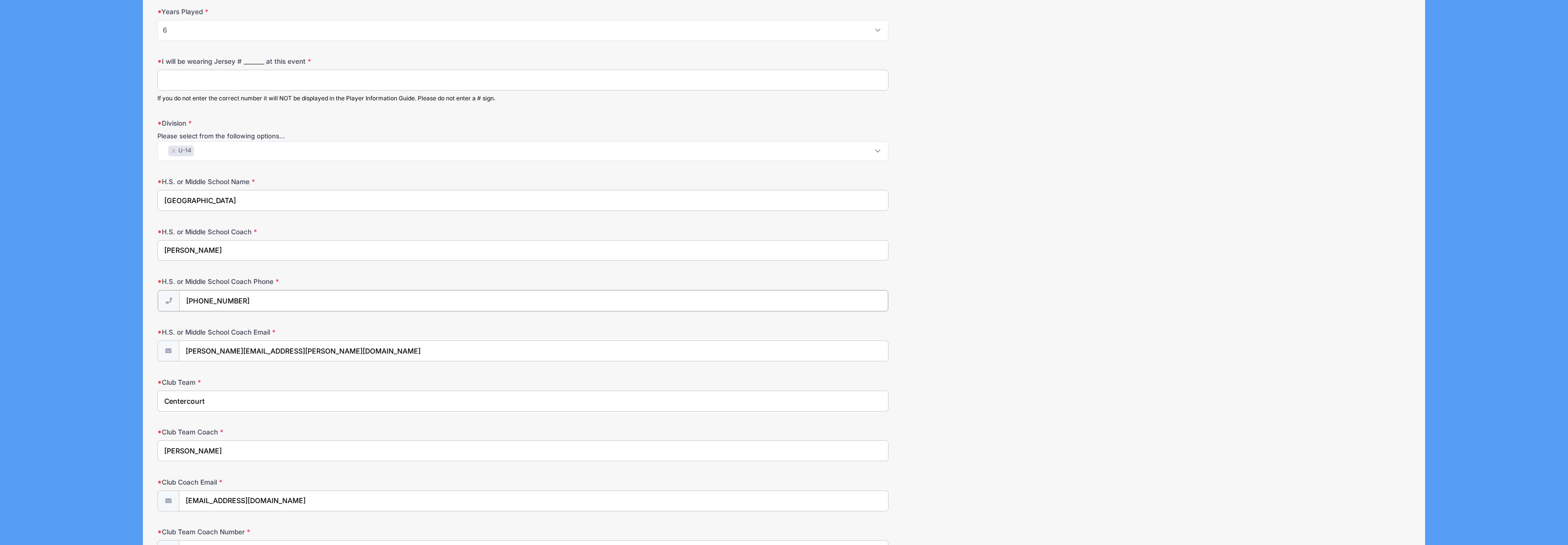
scroll to position [546, 0]
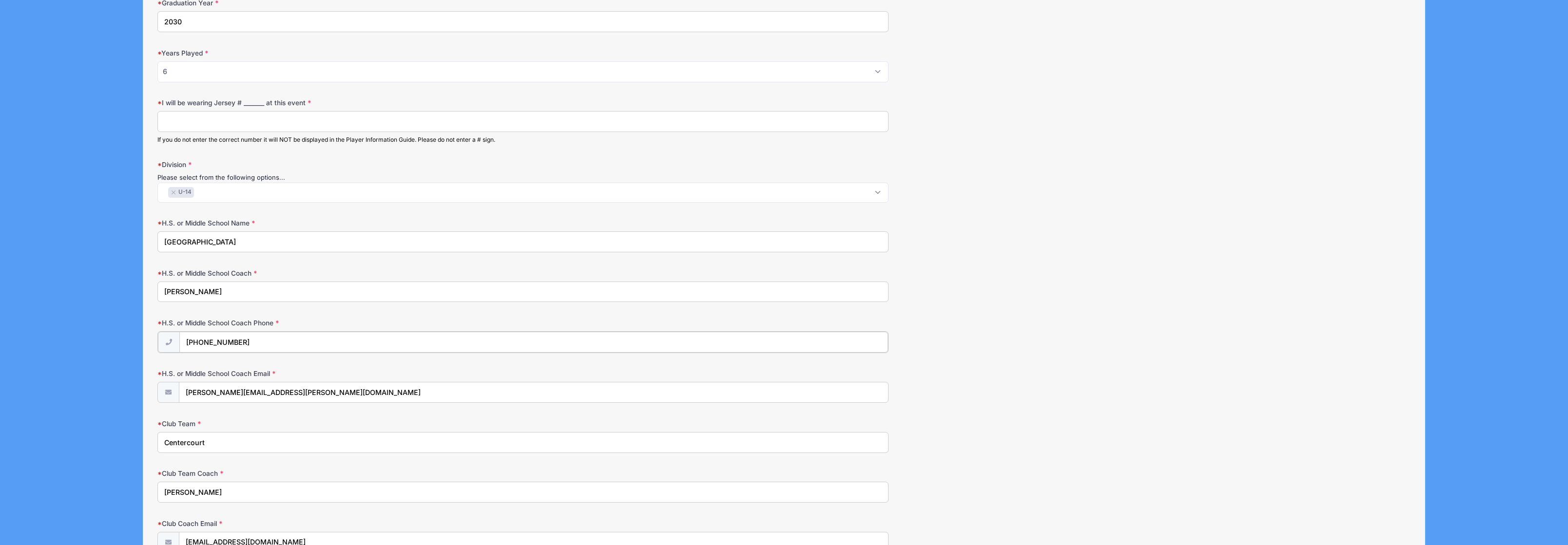
type input "(973) 986-2608"
click at [253, 124] on input "I will be wearing Jersey # _______ at this event" at bounding box center [522, 122] width 731 height 21
type input "56"
click at [51, 208] on div "Surf & Sand Field Hockey Fall (CC) from 11/16 to 11/16/2025 Exit Step 2 /7 Step…" at bounding box center [784, 177] width 1539 height 1446
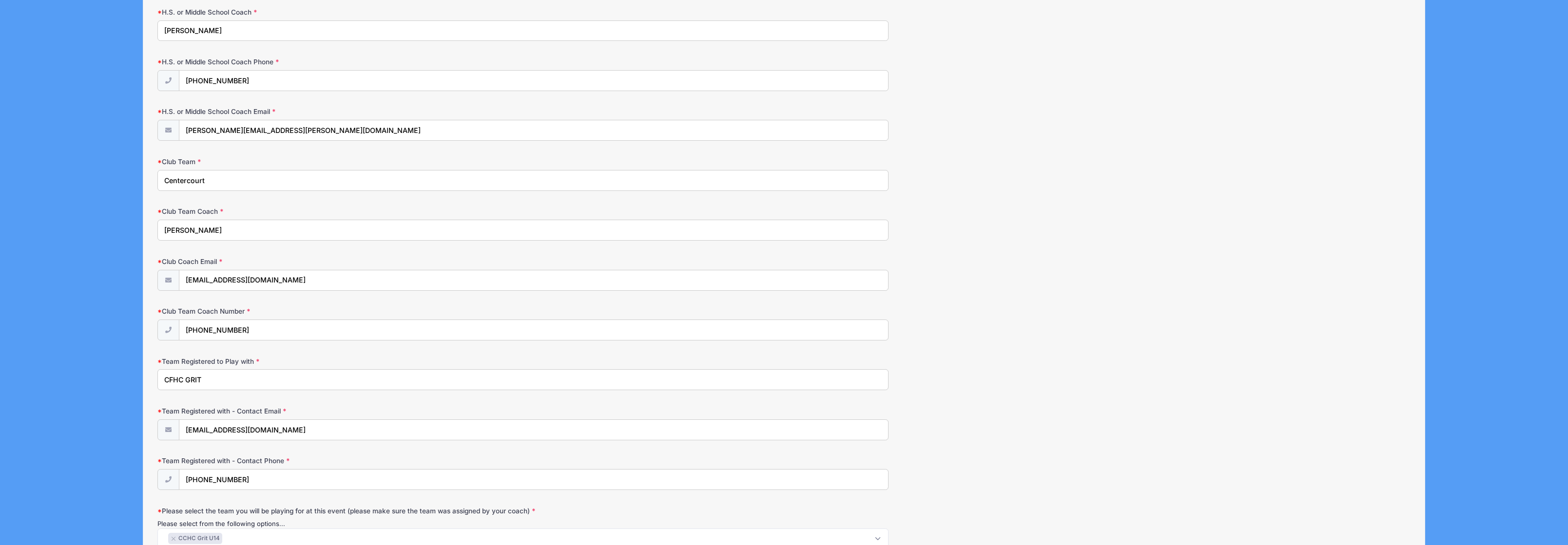
scroll to position [901, 0]
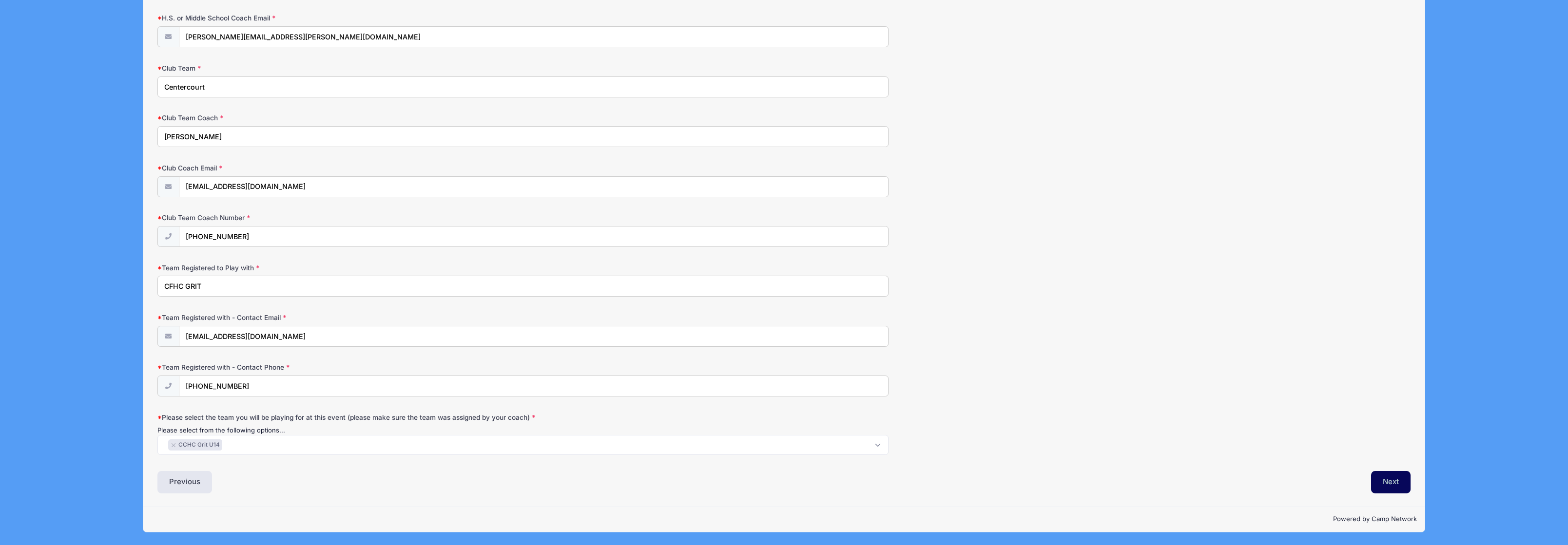
drag, startPoint x: 1391, startPoint y: 481, endPoint x: 1296, endPoint y: 472, distance: 95.4
click at [1391, 480] on button "Next" at bounding box center [1391, 482] width 40 height 23
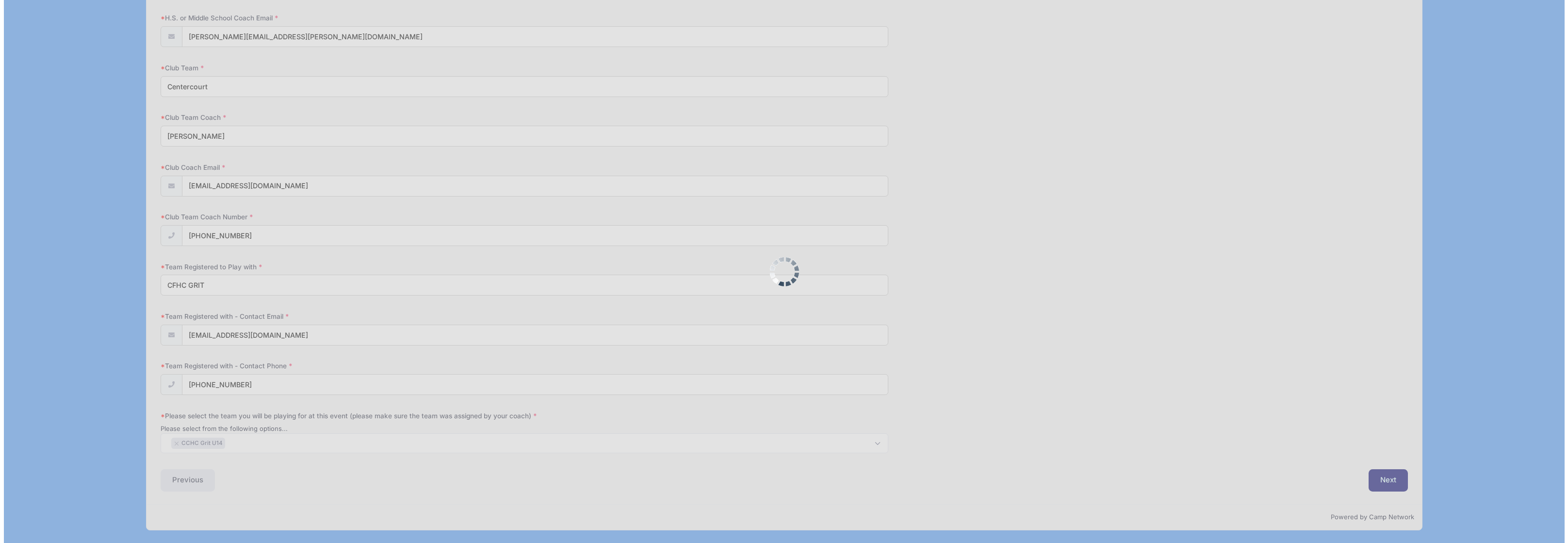
scroll to position [0, 0]
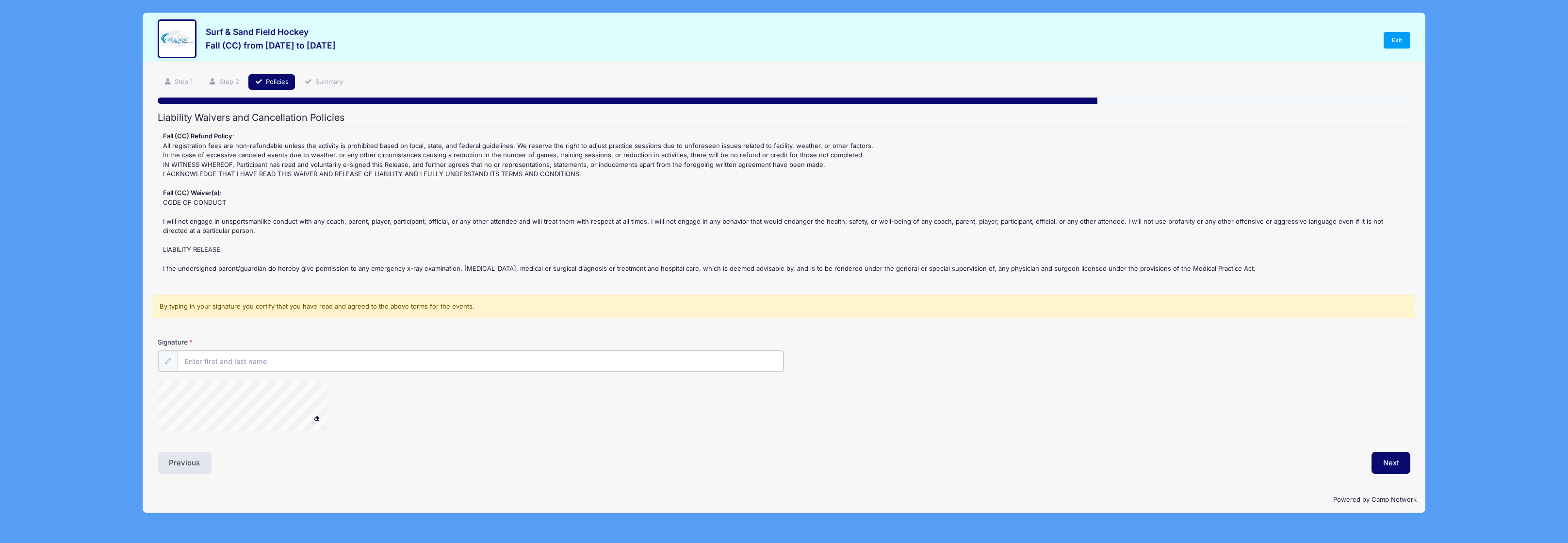
click at [423, 362] on input "Signature" at bounding box center [480, 361] width 606 height 21
type input "Amy Travis"
click at [537, 412] on div at bounding box center [575, 406] width 835 height 51
click at [1377, 463] on button "Next" at bounding box center [1391, 461] width 40 height 23
drag, startPoint x: 1386, startPoint y: 460, endPoint x: 1377, endPoint y: 458, distance: 9.2
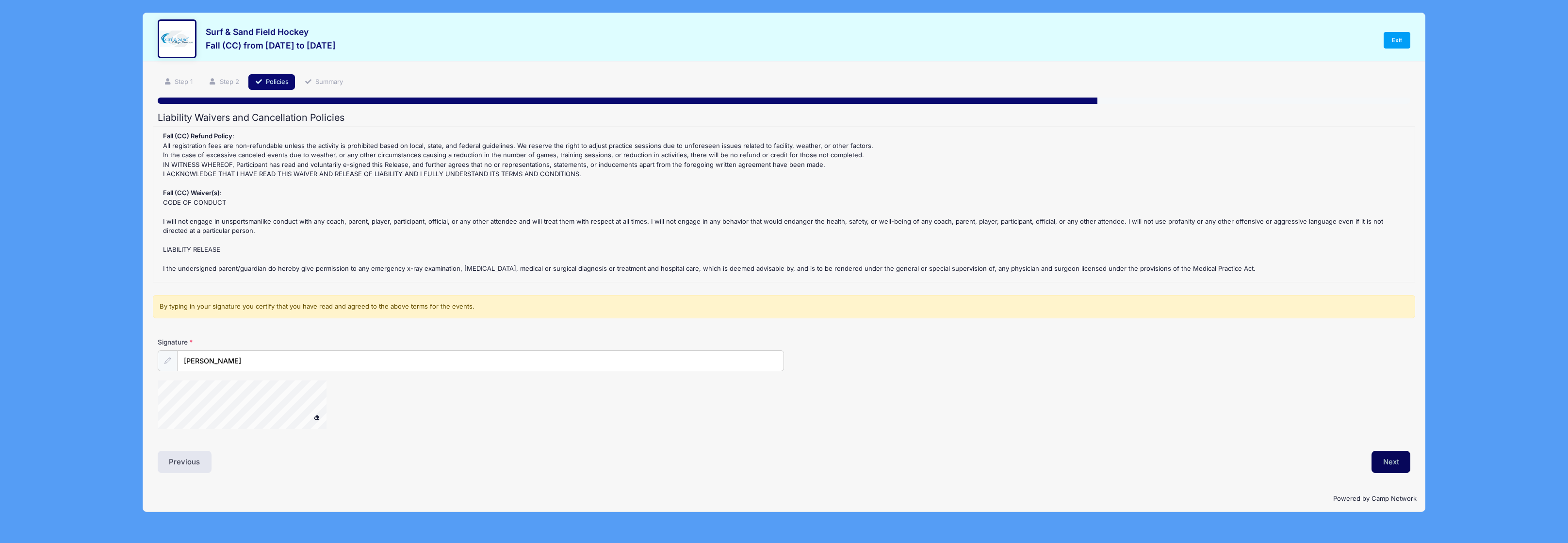
click at [1386, 460] on button "Next" at bounding box center [1391, 461] width 40 height 23
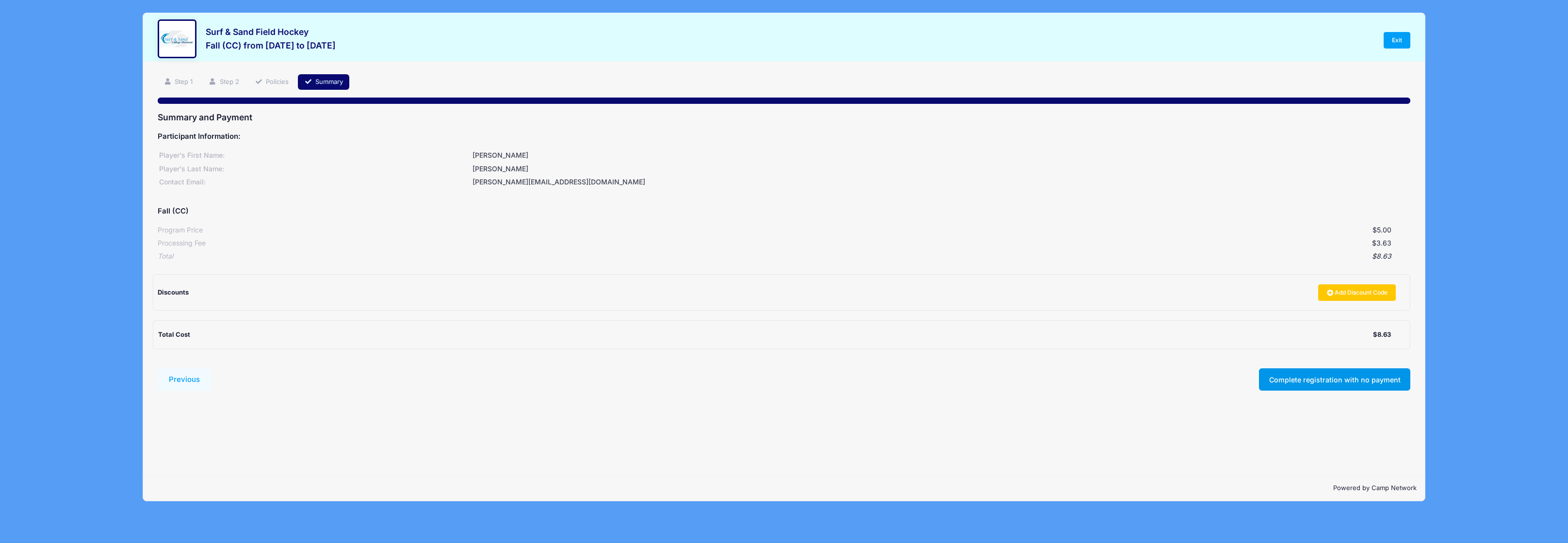
click at [1298, 385] on button "Complete registration with no payment" at bounding box center [1334, 379] width 152 height 23
